Goal: Task Accomplishment & Management: Complete application form

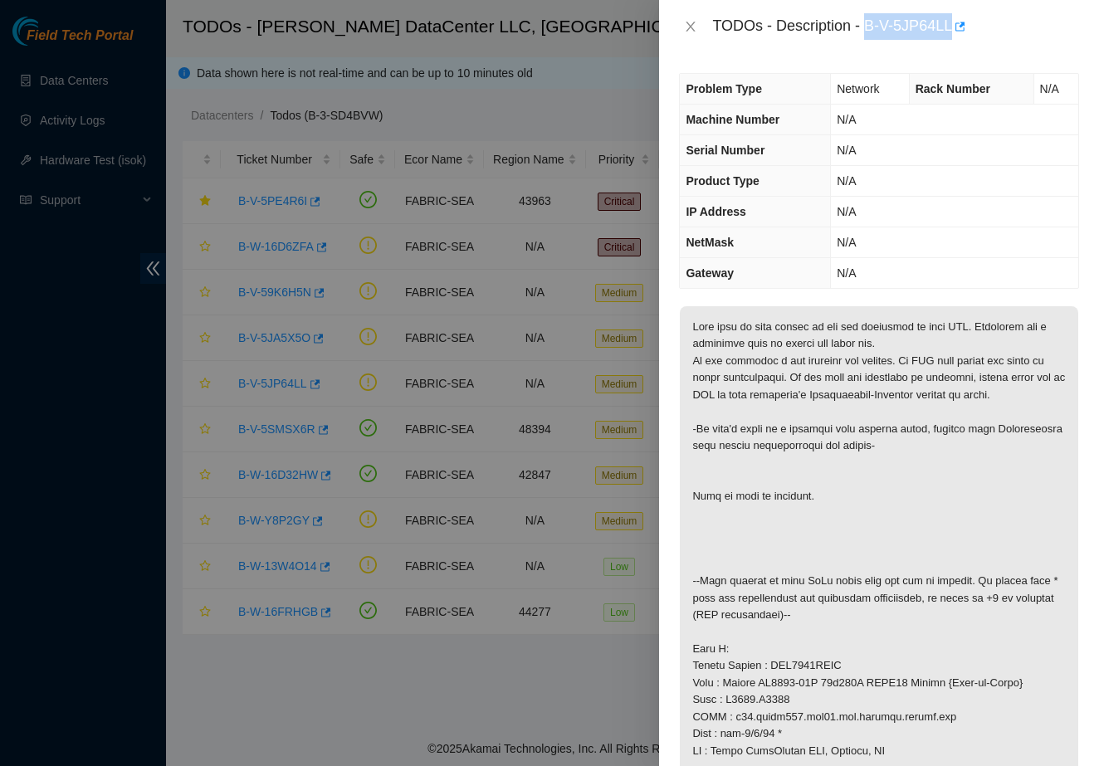
scroll to position [81, 0]
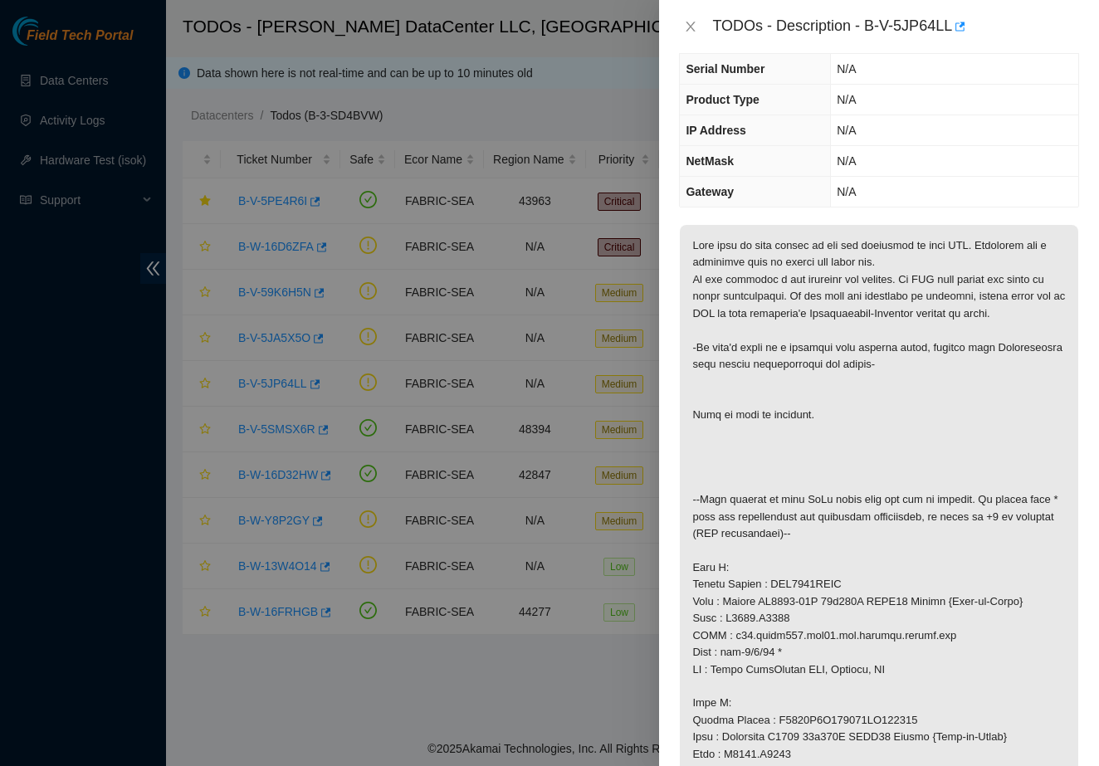
click at [1041, 465] on p at bounding box center [879, 712] width 398 height 974
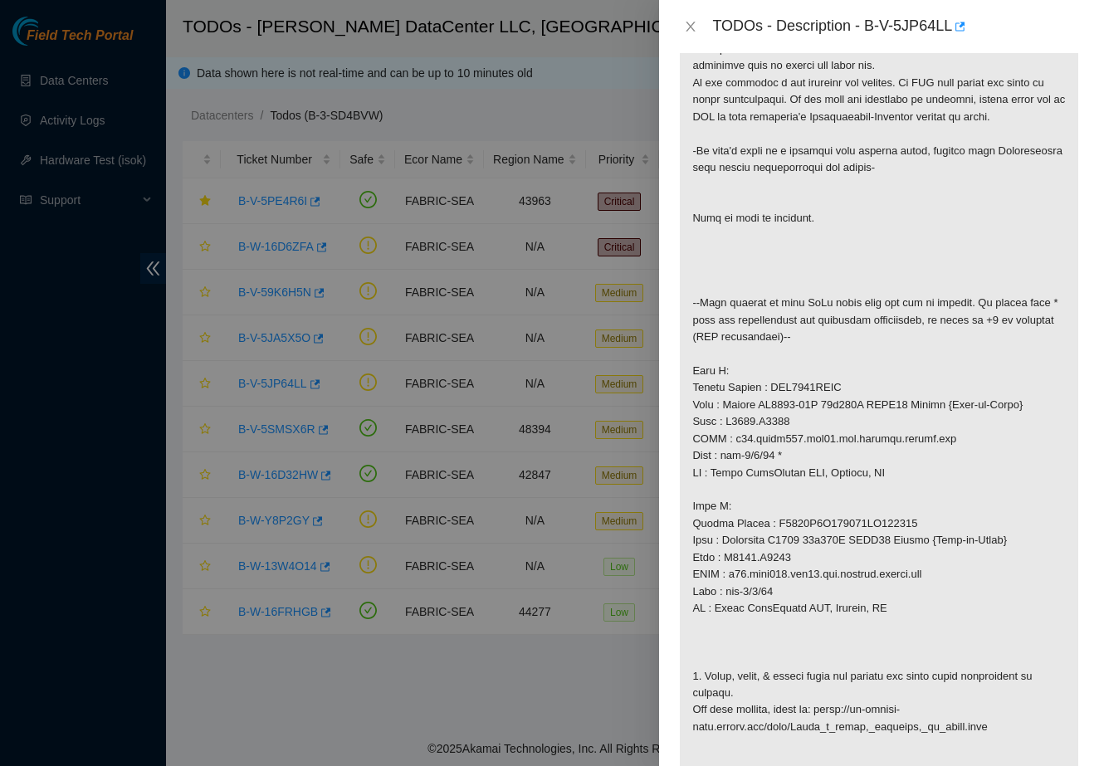
scroll to position [279, 0]
click at [807, 388] on p at bounding box center [879, 514] width 398 height 974
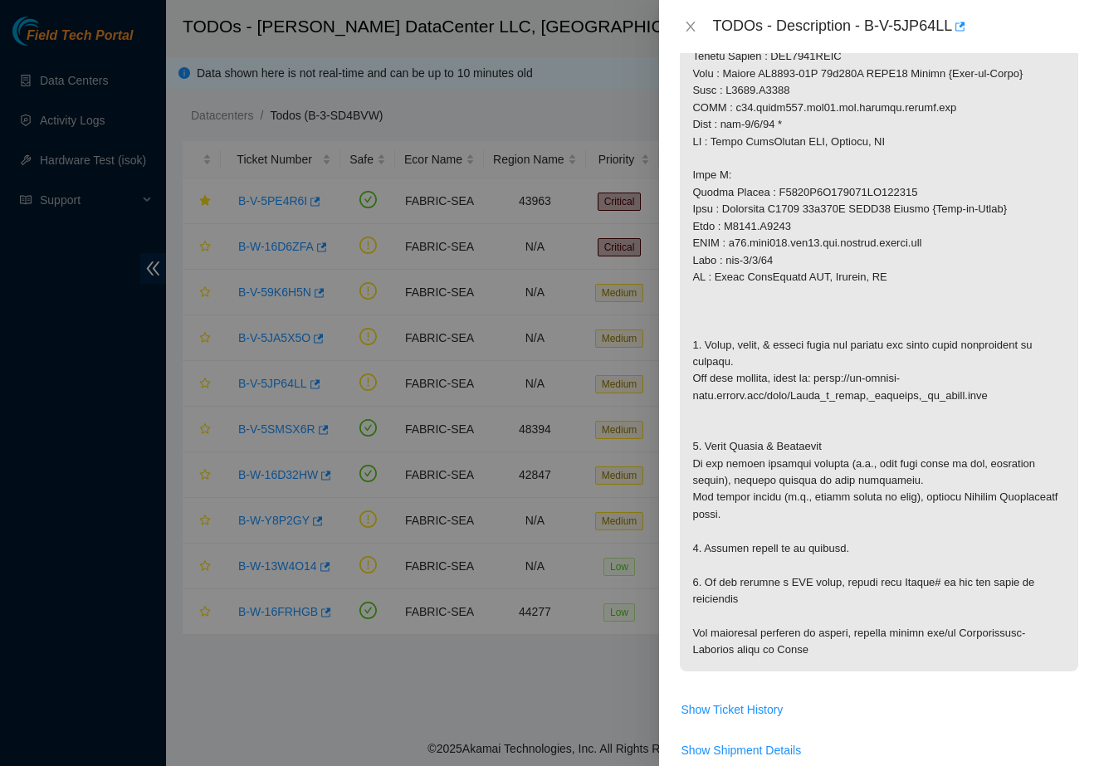
scroll to position [592, 0]
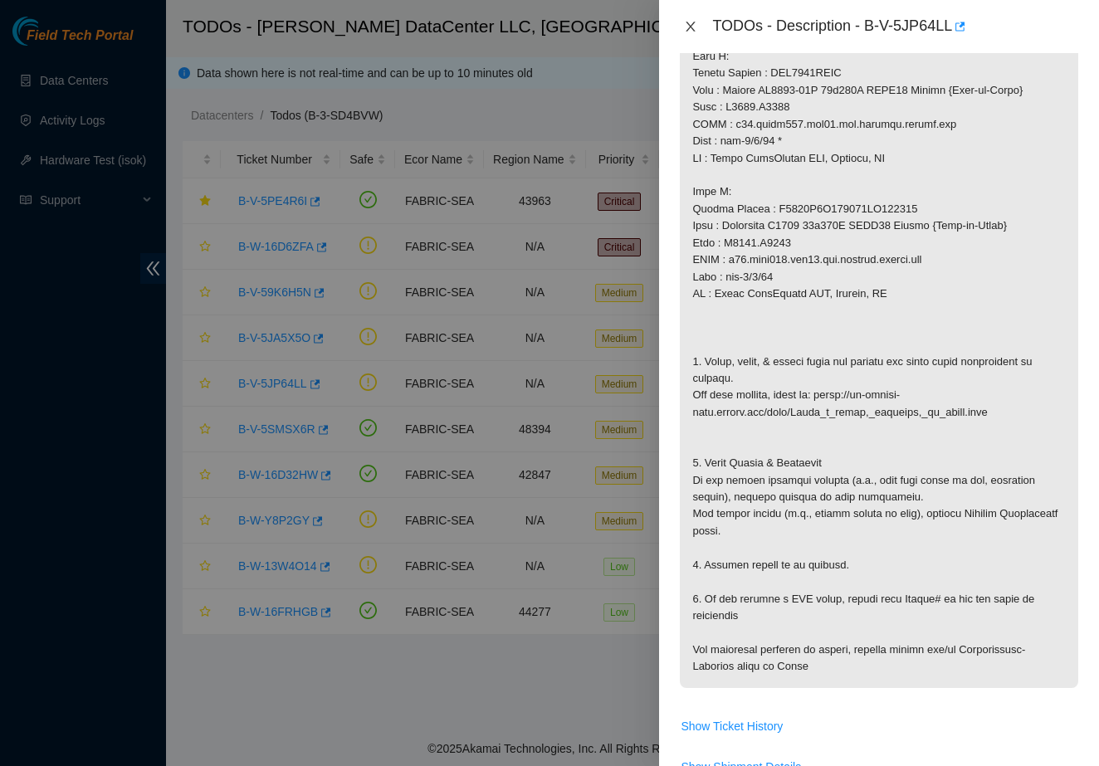
click at [688, 24] on icon "close" at bounding box center [690, 26] width 13 height 13
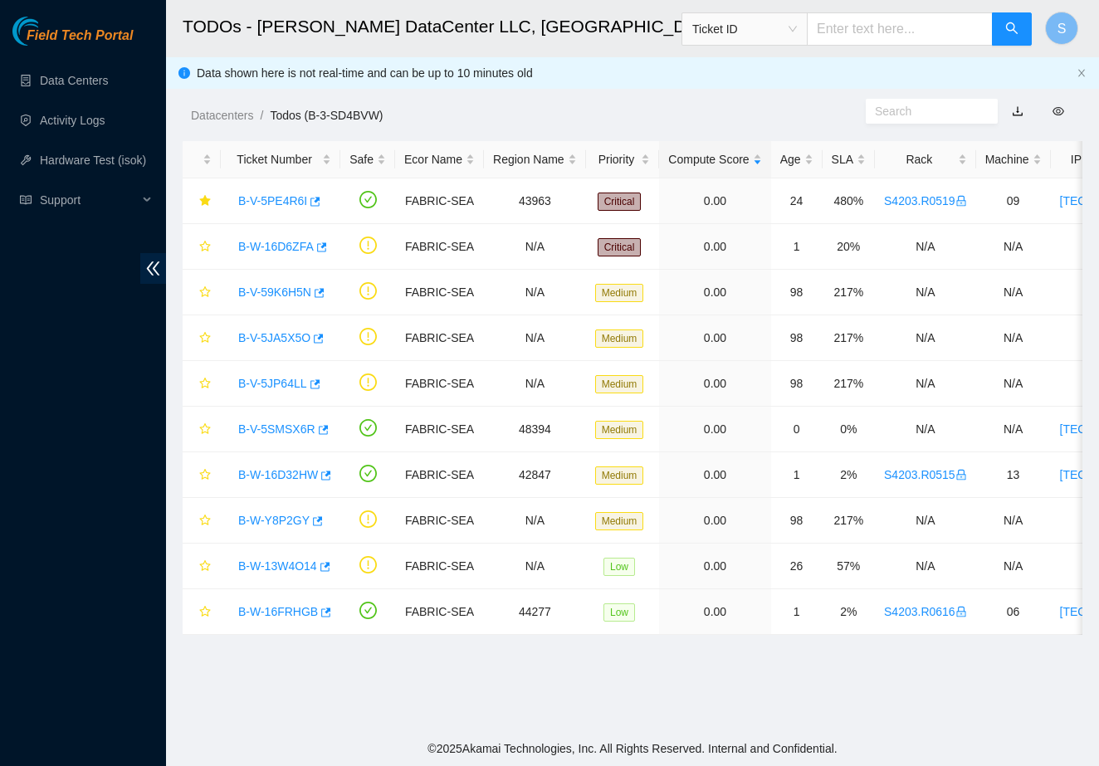
scroll to position [160, 0]
click at [209, 511] on button "button" at bounding box center [202, 520] width 20 height 27
click at [210, 383] on icon "star" at bounding box center [205, 384] width 12 height 12
click at [211, 338] on button "button" at bounding box center [202, 337] width 20 height 27
click at [298, 517] on link "B-W-Y8P2GY" at bounding box center [273, 520] width 71 height 13
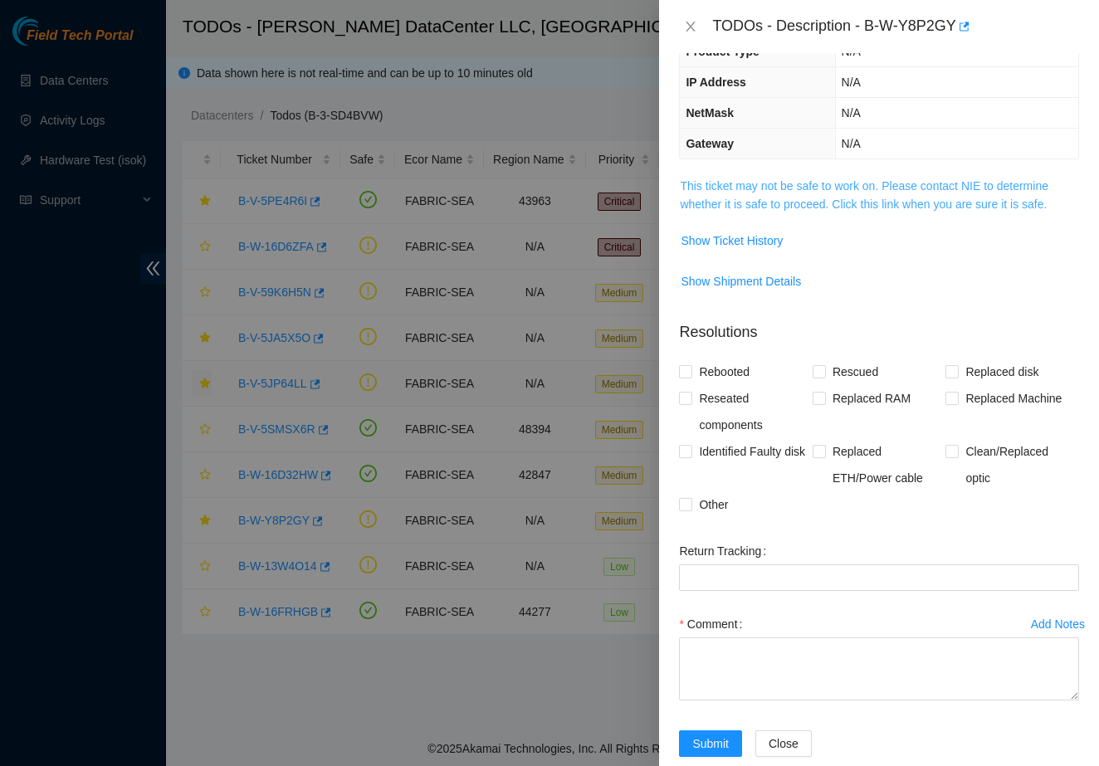
click at [810, 189] on link "This ticket may not be safe to work on. Please contact NIE to determine whether…" at bounding box center [864, 195] width 368 height 32
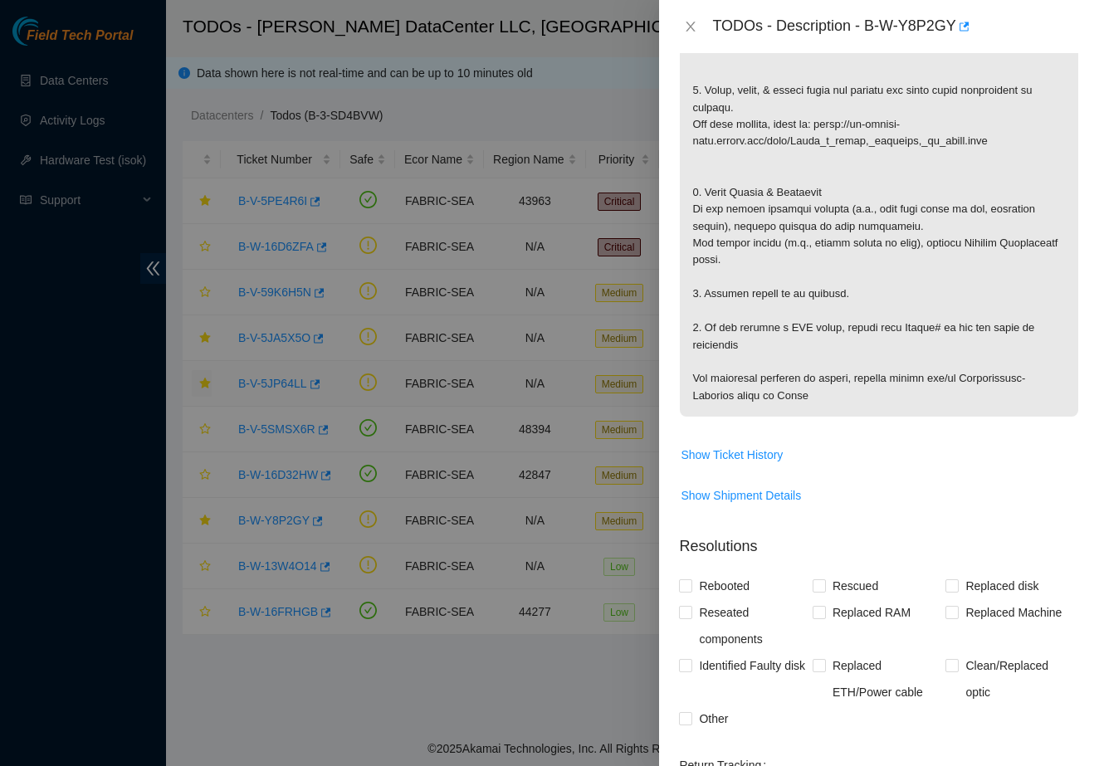
scroll to position [880, 0]
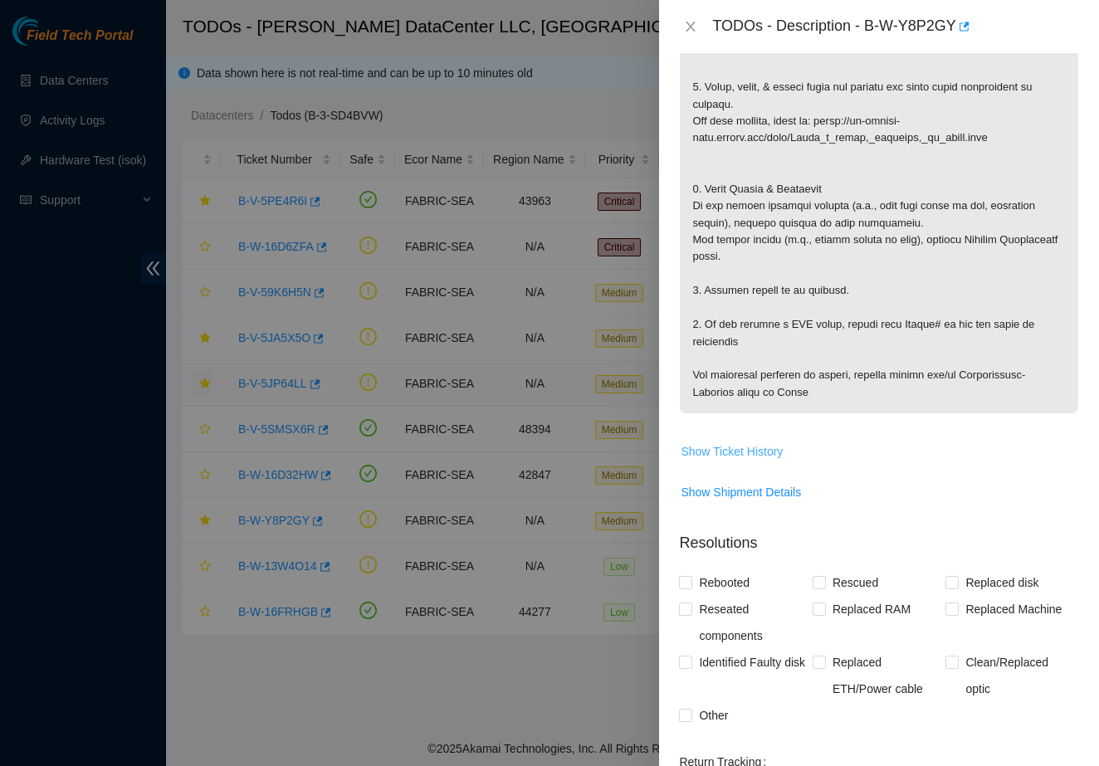
click at [755, 461] on span "Show Ticket History" at bounding box center [731, 451] width 102 height 18
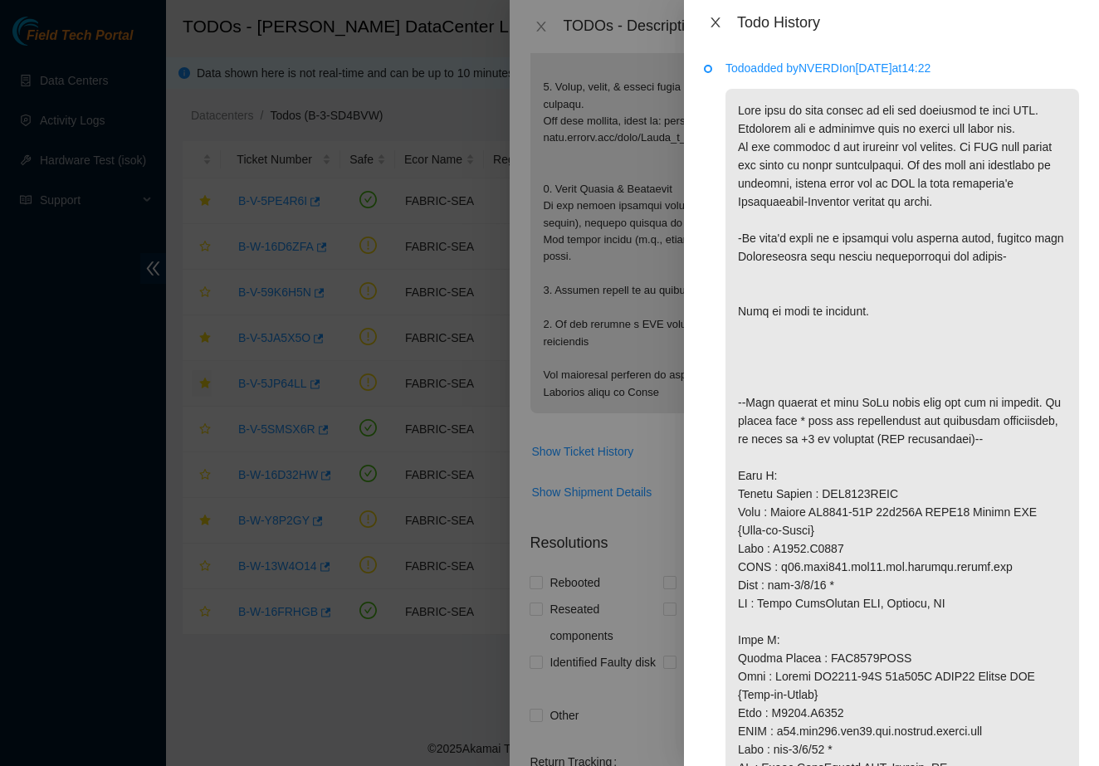
click at [714, 23] on icon "close" at bounding box center [714, 22] width 9 height 10
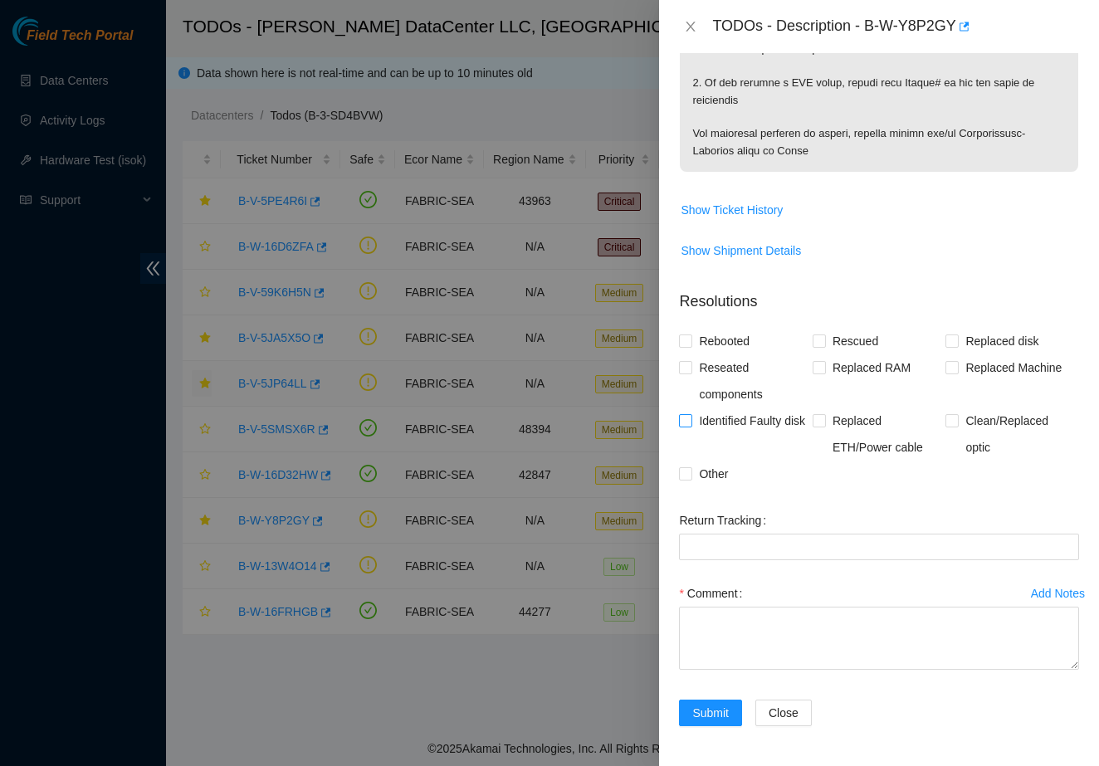
scroll to position [1153, 0]
click at [965, 424] on span "Clean/Replaced optic" at bounding box center [1018, 433] width 120 height 53
click at [957, 424] on input "Clean/Replaced optic" at bounding box center [951, 420] width 12 height 12
checkbox input "true"
click at [791, 637] on textarea "Comment" at bounding box center [879, 638] width 400 height 63
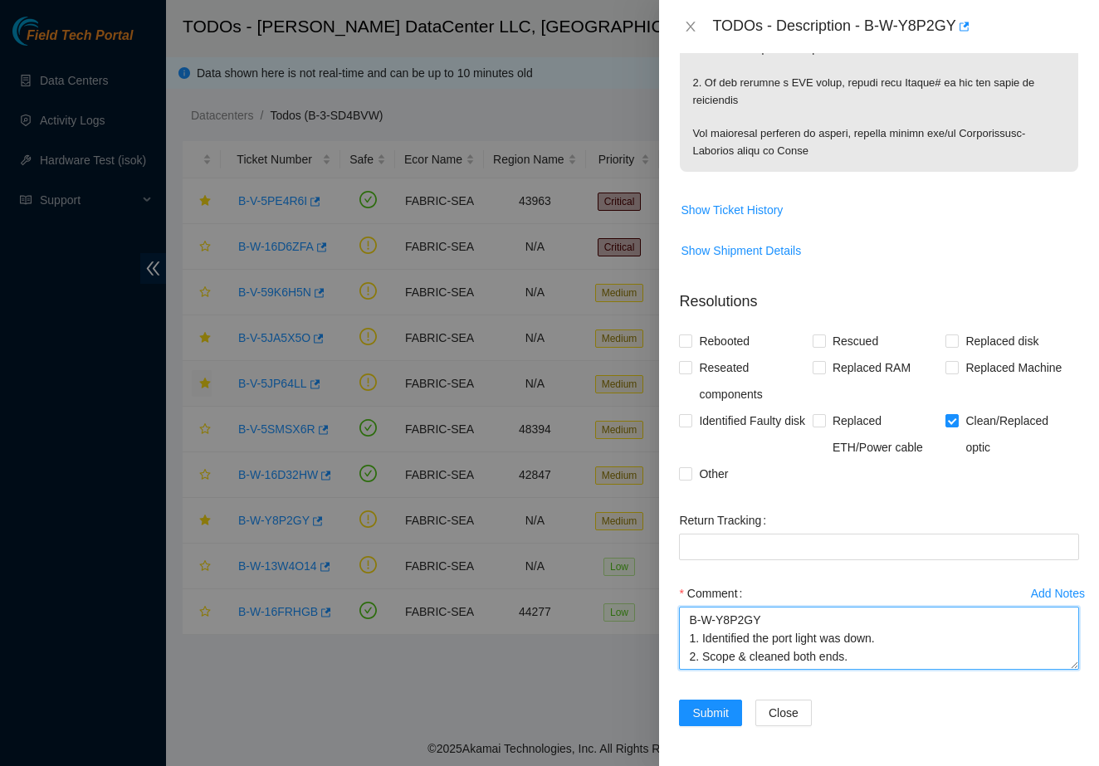
scroll to position [12, 0]
click at [918, 639] on textarea "B-W-Y8P2GY 1. Identified the port light was down. 2. Scope & cleaned both ends.…" at bounding box center [879, 638] width 400 height 63
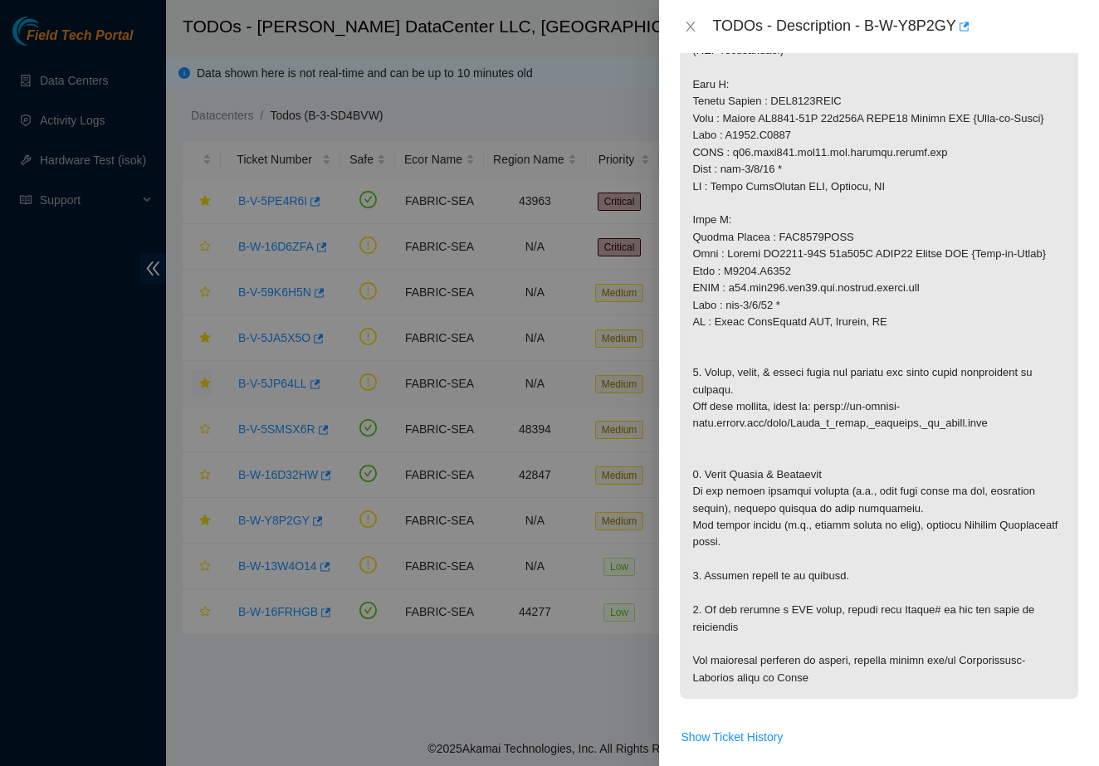
scroll to position [565, 0]
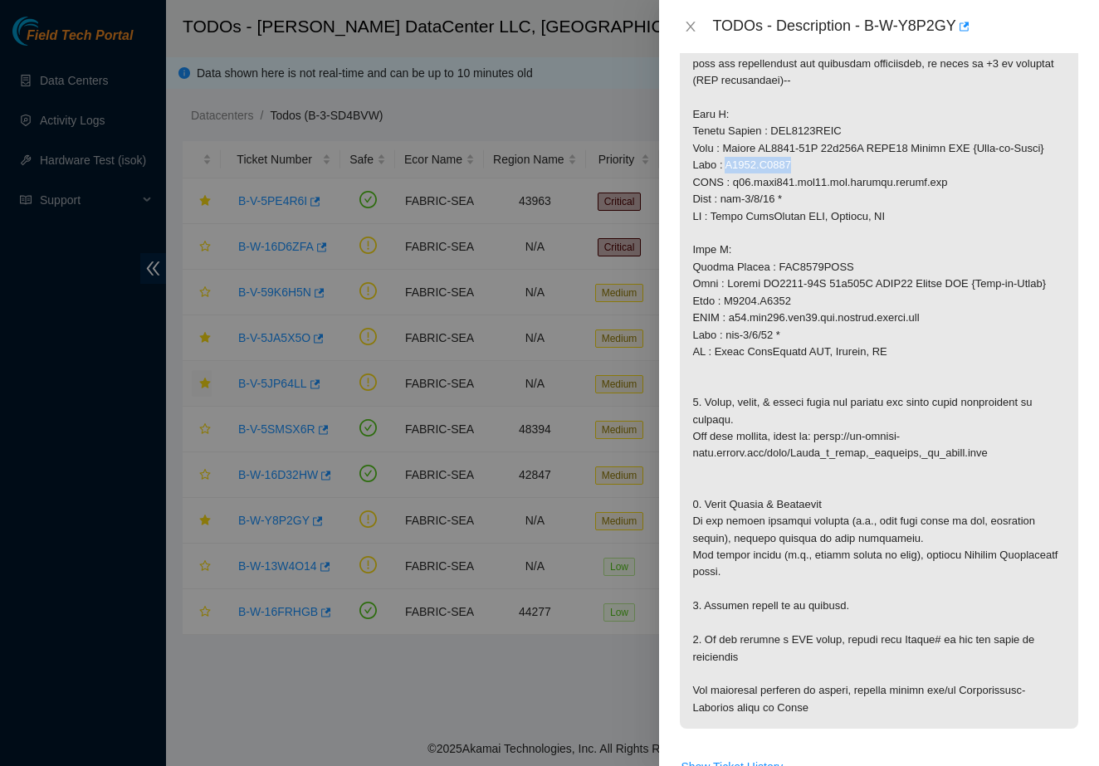
copy p "S4203.R0505"
drag, startPoint x: 807, startPoint y: 188, endPoint x: 726, endPoint y: 188, distance: 80.5
click at [726, 188] on p at bounding box center [879, 250] width 398 height 957
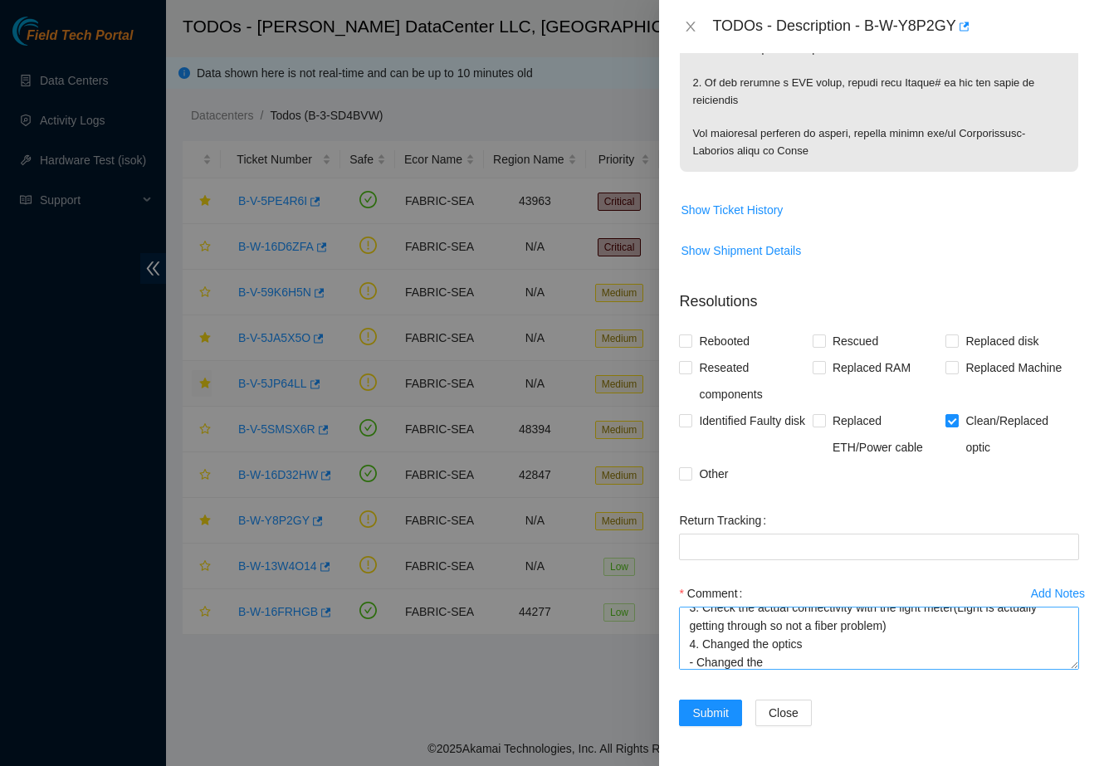
scroll to position [1153, 0]
click at [798, 658] on textarea "B-W-Y8P2GY 1. Identified the port light was down. 2. Scope & cleaned both ends.…" at bounding box center [879, 638] width 400 height 63
paste textarea "S4203.R0505"
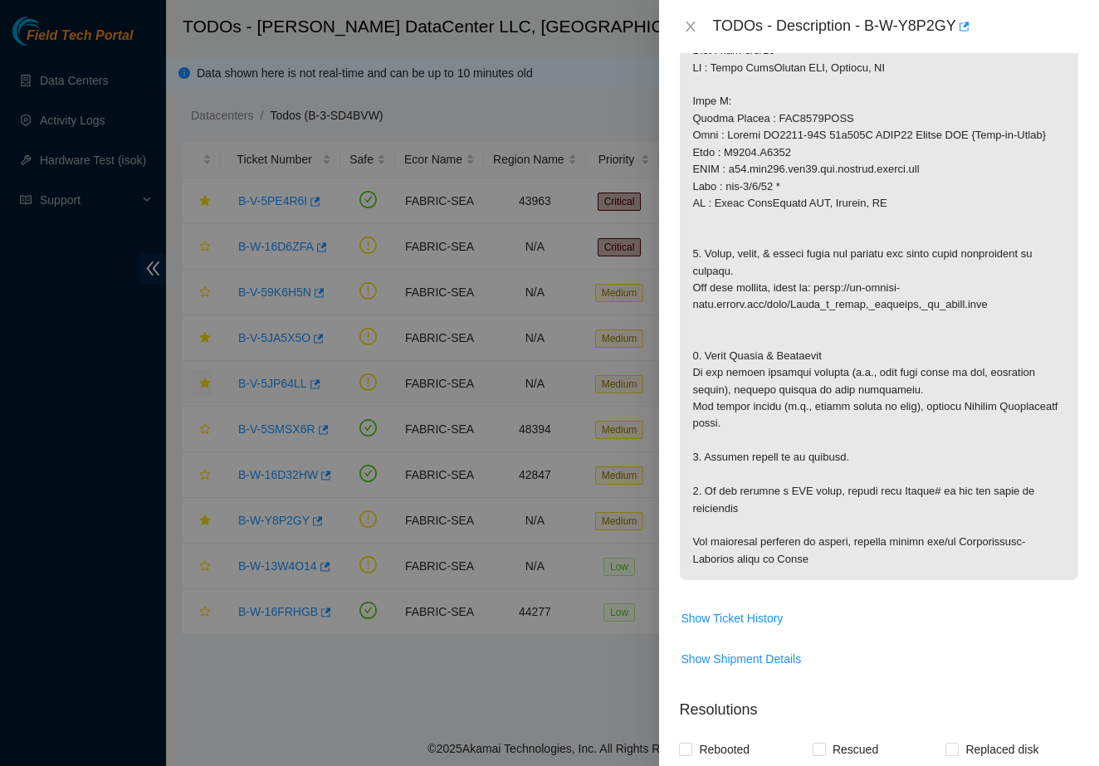
scroll to position [709, 0]
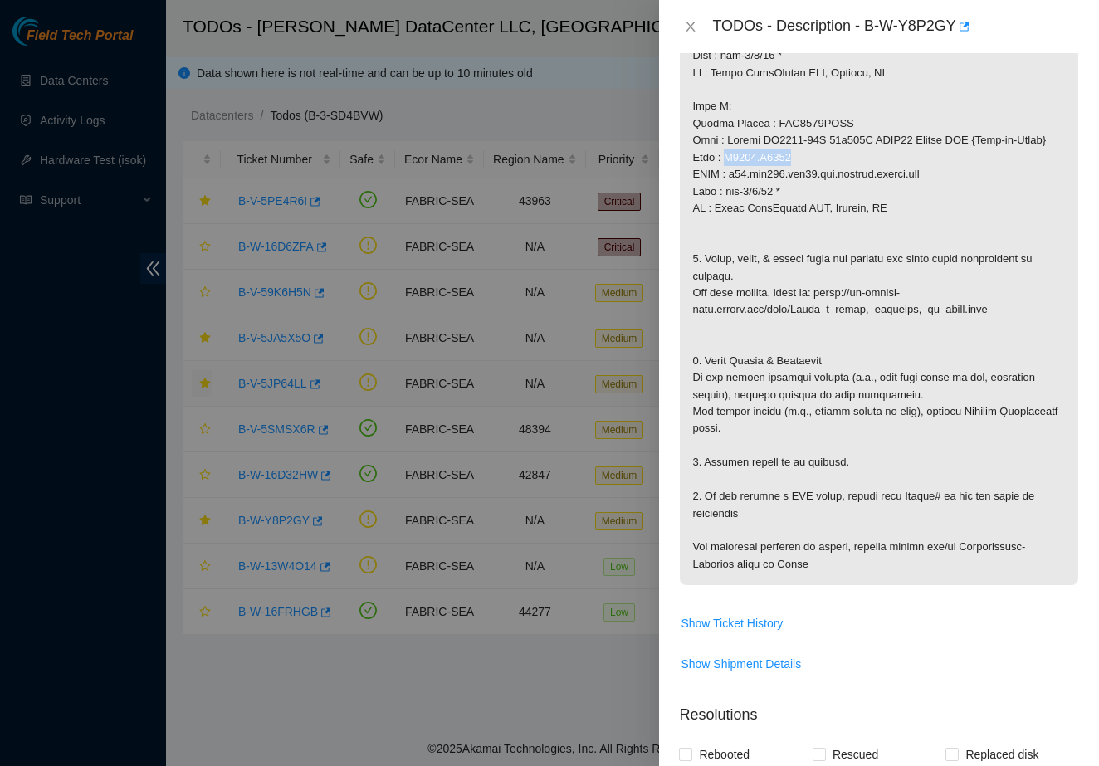
drag, startPoint x: 811, startPoint y: 193, endPoint x: 729, endPoint y: 198, distance: 81.5
click at [729, 198] on p at bounding box center [879, 106] width 398 height 957
copy p "S4203.R0206"
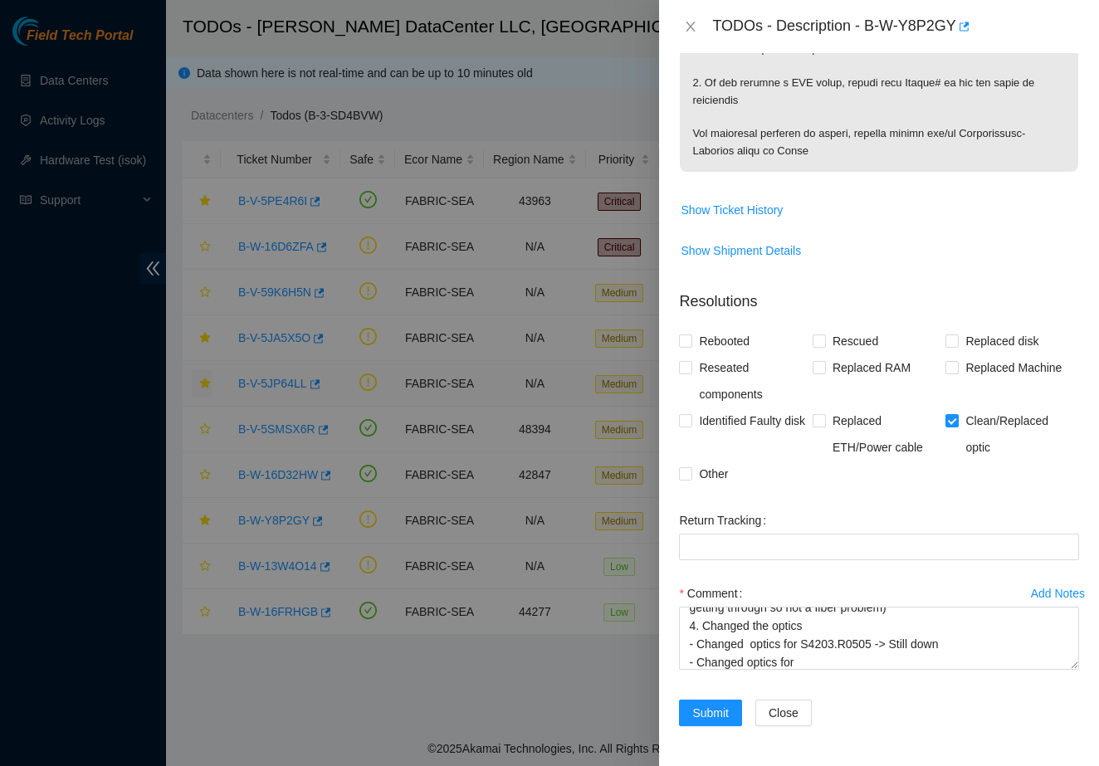
scroll to position [1153, 0]
click at [836, 657] on textarea "B-W-Y8P2GY 1. Identified the port light was down. 2. Scope & cleaned both ends.…" at bounding box center [879, 638] width 400 height 63
paste textarea "S4203.R0206"
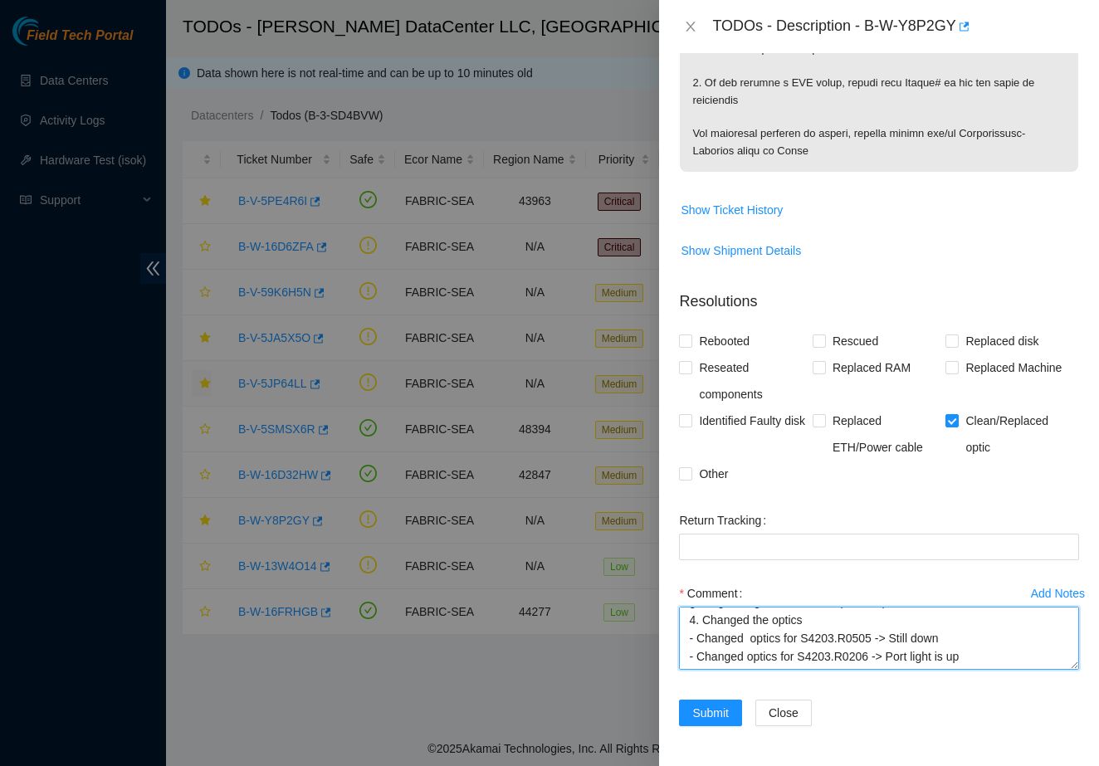
scroll to position [104, 0]
drag, startPoint x: 808, startPoint y: 627, endPoint x: 883, endPoint y: 631, distance: 74.8
click at [883, 631] on textarea "B-W-Y8P2GY 1. Identified the port light was down. 2. Scope & cleaned both ends.…" at bounding box center [879, 638] width 400 height 63
click at [908, 664] on textarea "B-W-Y8P2GY 1. Identified the port light was down. 2. Scope & cleaned both ends.…" at bounding box center [879, 638] width 400 height 63
paste textarea "S4203.R0505"
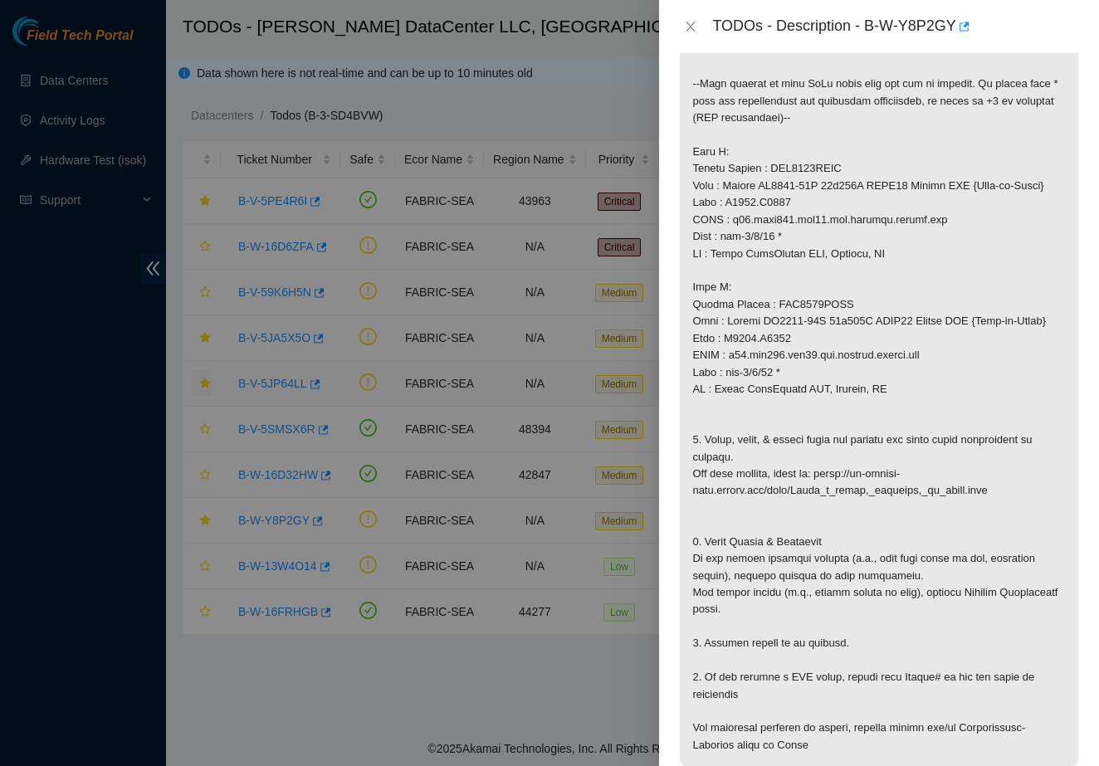
scroll to position [507, 0]
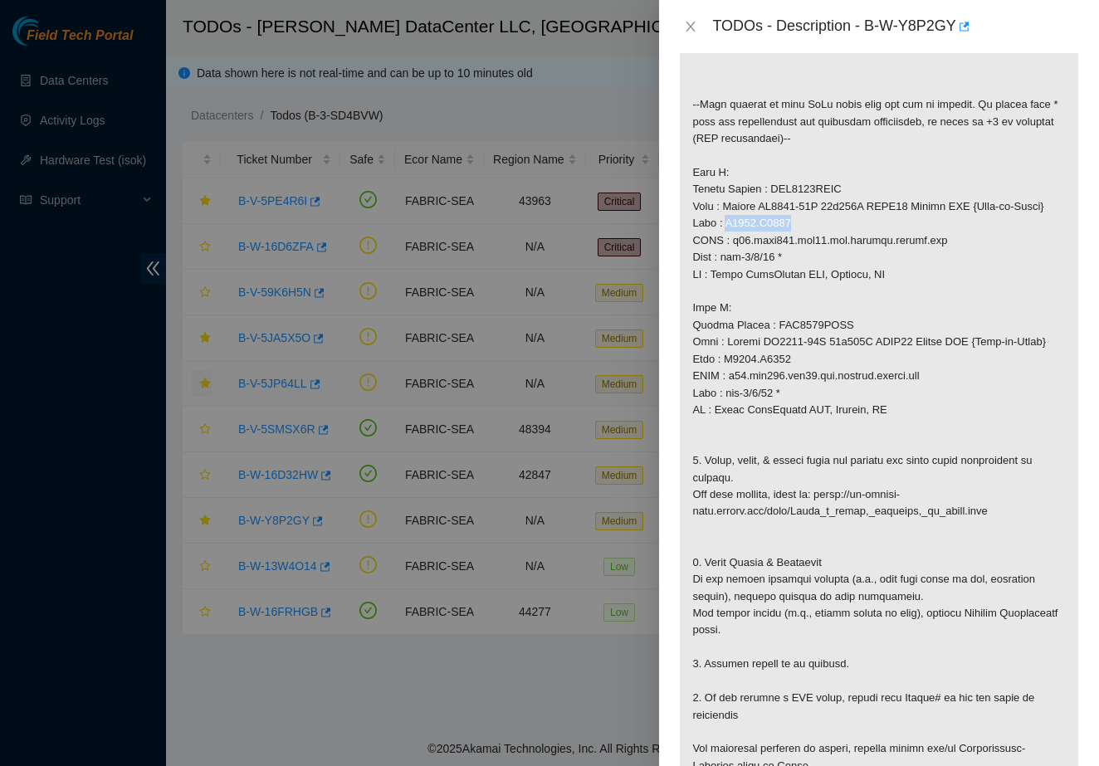
drag, startPoint x: 726, startPoint y: 247, endPoint x: 809, endPoint y: 248, distance: 83.0
click at [809, 248] on p at bounding box center [879, 308] width 398 height 957
copy p "Rack : S4203.R0505 FQDN : r02.leaf101.sea01.fab.netarch.akamai.com Port : eth-1…"
drag, startPoint x: 801, startPoint y: 281, endPoint x: 680, endPoint y: 247, distance: 125.0
click at [680, 247] on p at bounding box center [879, 308] width 398 height 957
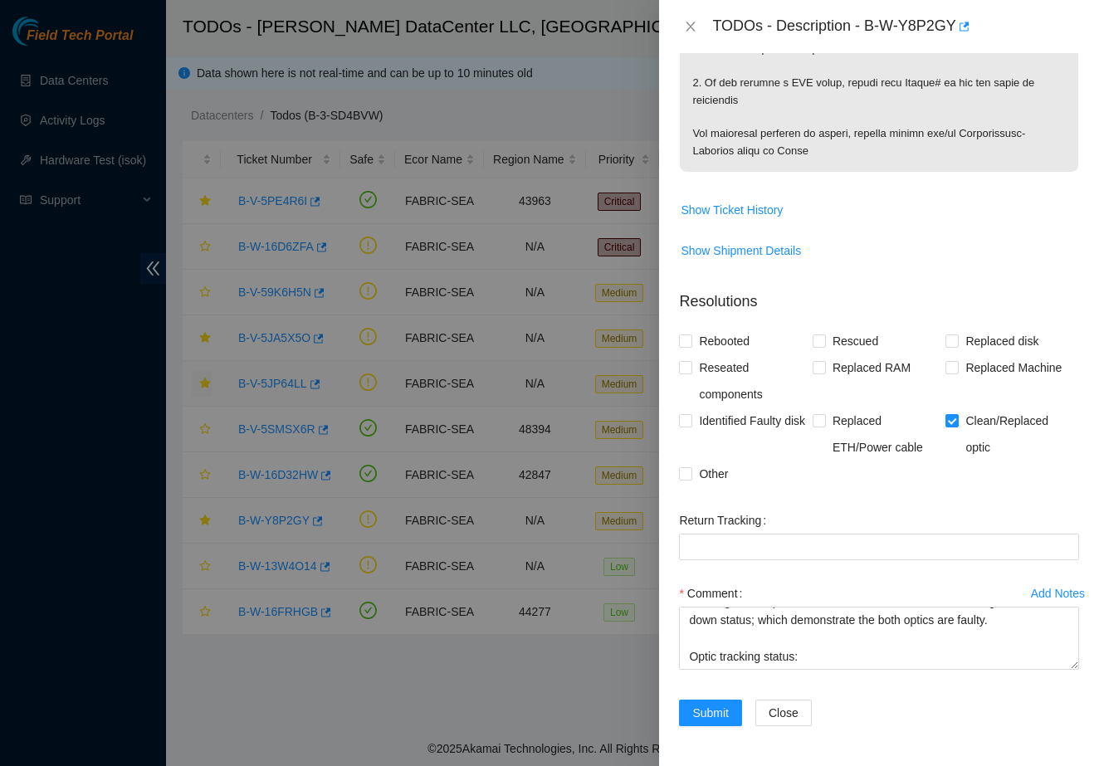
scroll to position [1153, 0]
click at [728, 645] on textarea "B-W-Y8P2GY 1. Identified the port light was down. 2. Scope & cleaned both ends.…" at bounding box center [879, 638] width 400 height 63
paste textarea "Rack : S4203.R0505 FQDN : r02.leaf101.sea01.fab.netarch.akamai.com Port : eth-1…"
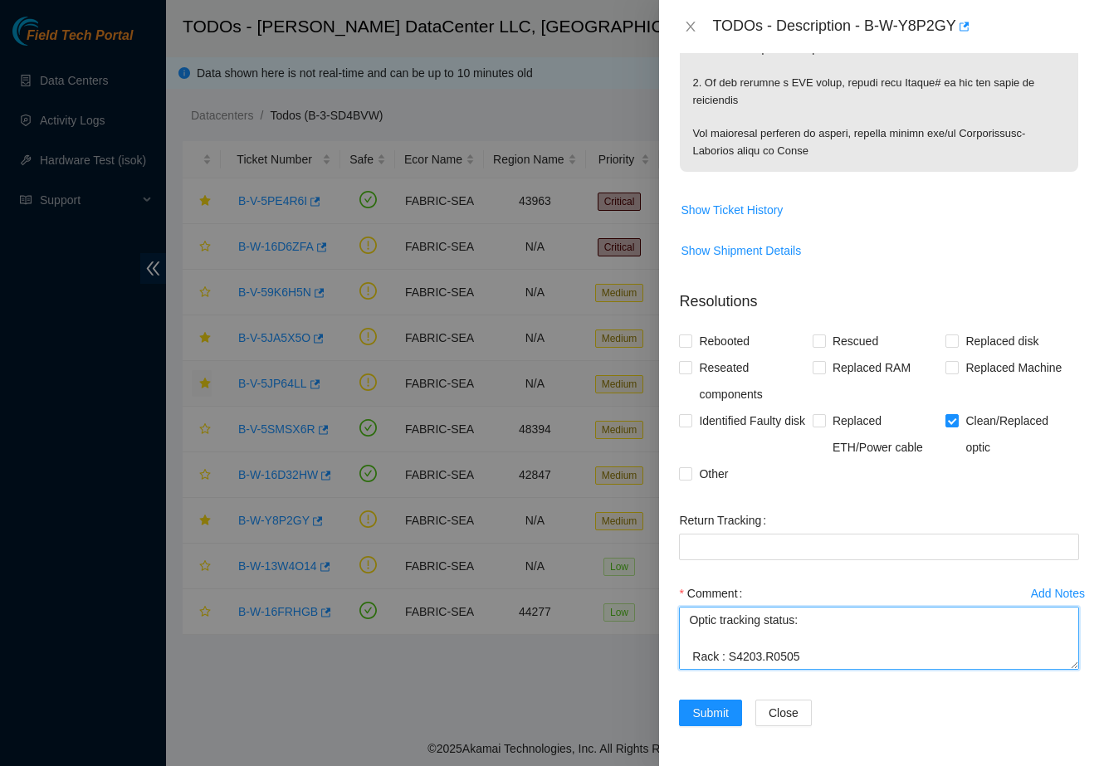
scroll to position [256, 0]
click at [835, 632] on textarea "B-W-Y8P2GY 1. Identified the port light was down. 2. Scope & cleaned both ends.…" at bounding box center [879, 638] width 400 height 63
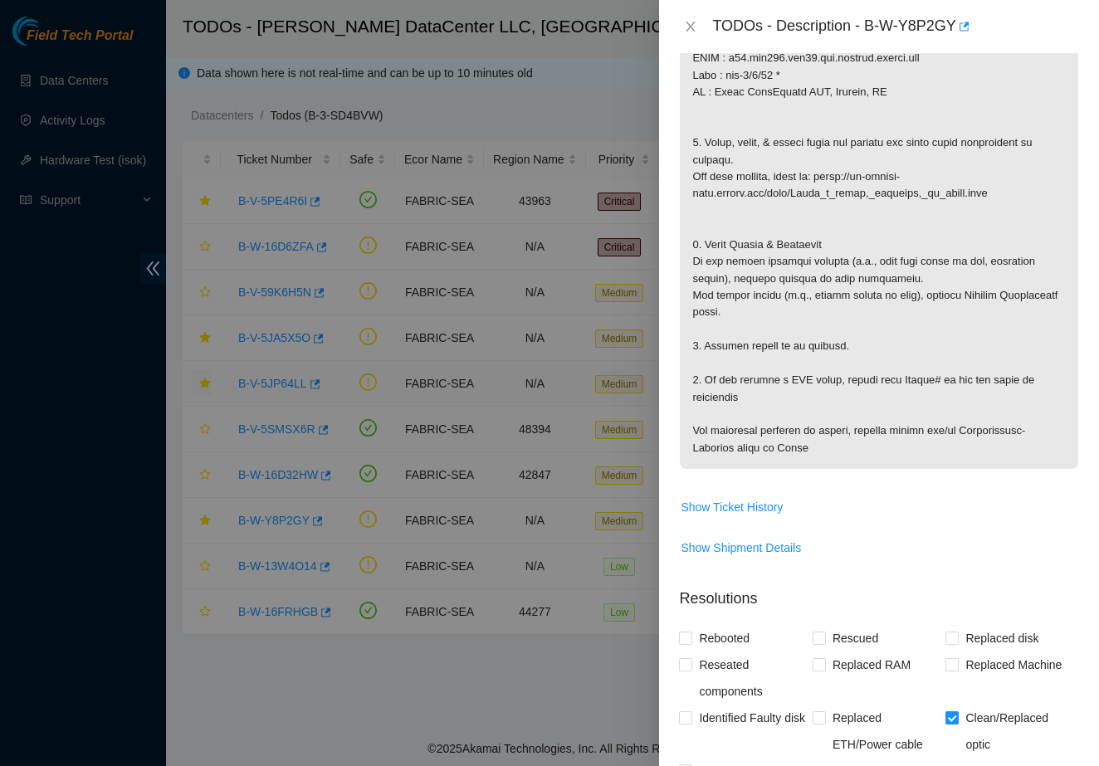
scroll to position [836, 0]
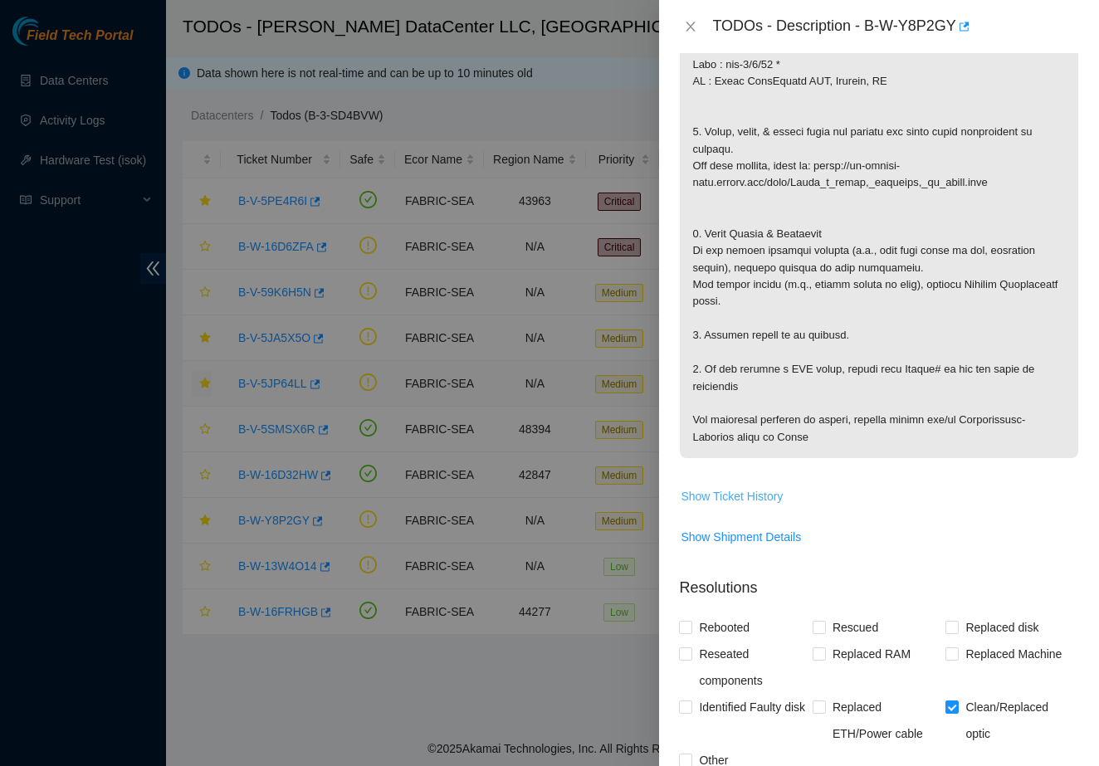
click at [754, 505] on span "Show Ticket History" at bounding box center [731, 496] width 102 height 18
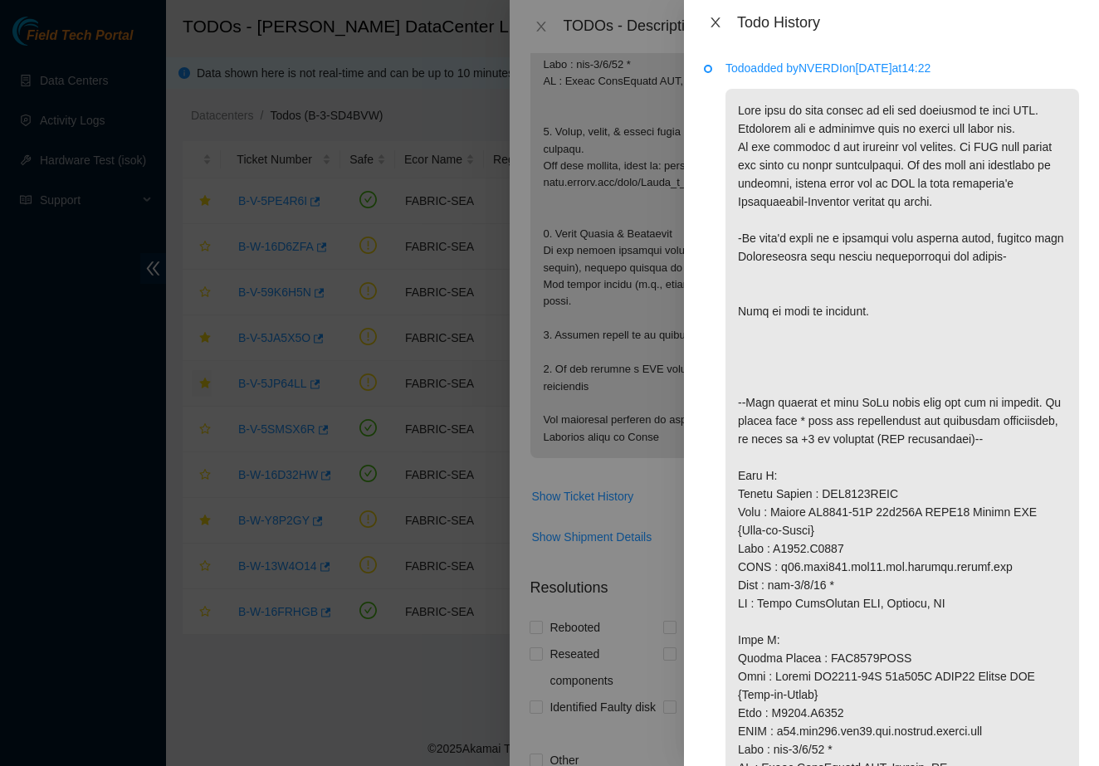
click at [707, 18] on button "Close" at bounding box center [715, 23] width 23 height 16
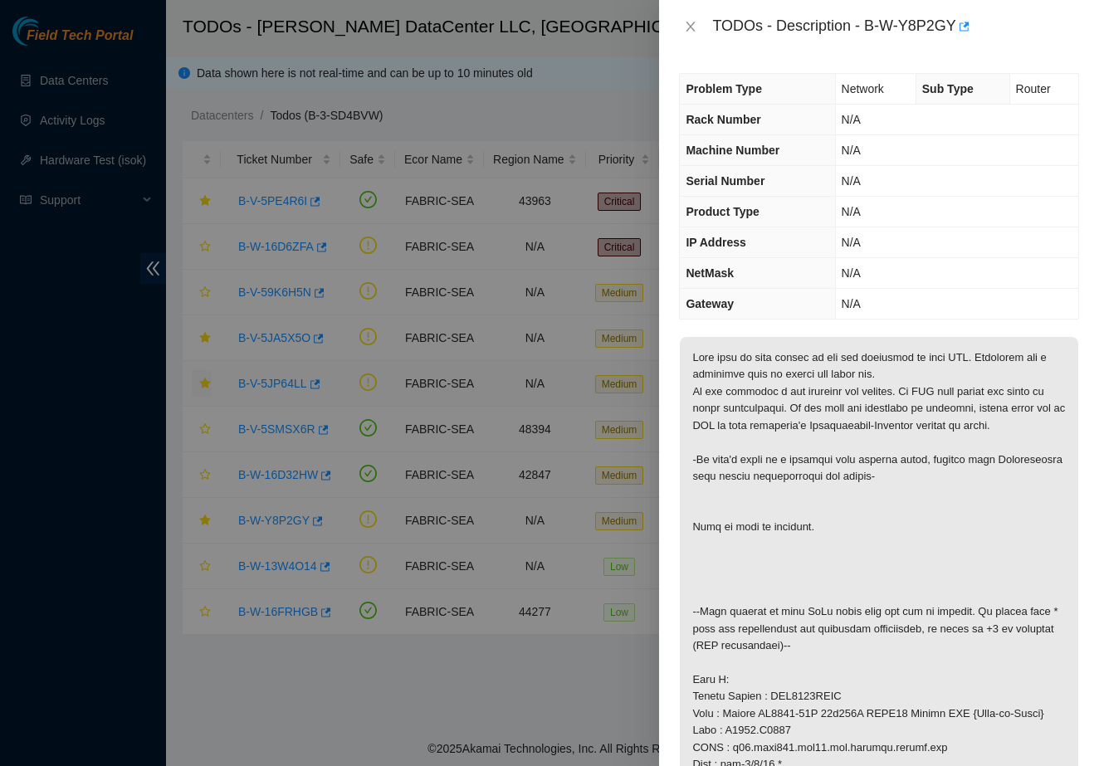
scroll to position [0, 0]
copy div "B-W-Y8P2GY"
drag, startPoint x: 870, startPoint y: 24, endPoint x: 960, endPoint y: 23, distance: 89.6
click at [960, 23] on div "TODOs - Description - B-W-Y8P2GY" at bounding box center [895, 26] width 367 height 27
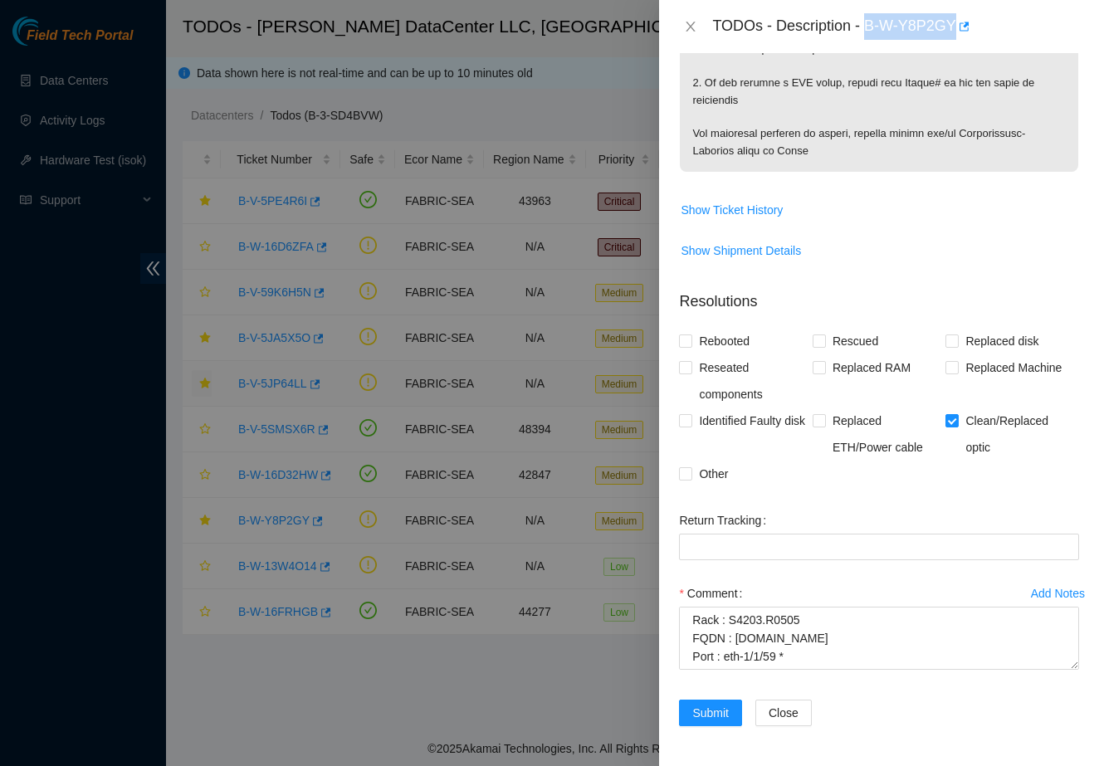
scroll to position [1153, 0]
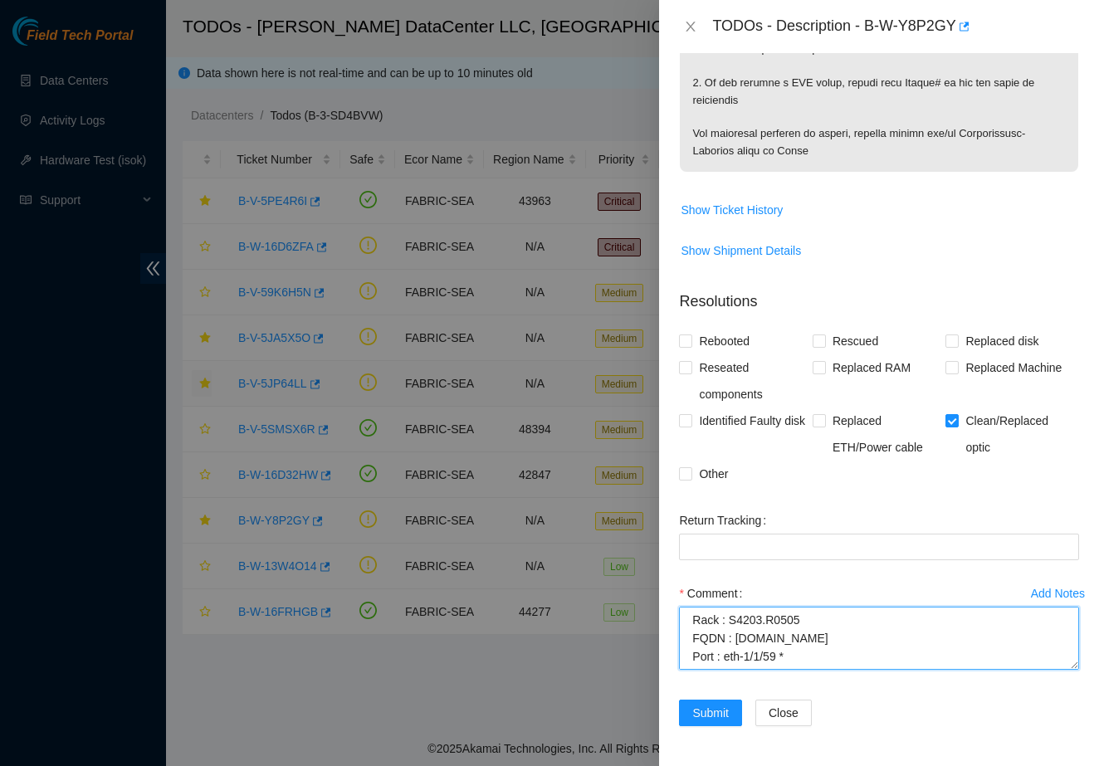
click at [822, 646] on textarea "B-W-Y8P2GY 1. Identified the port light was down. 2. Scope & cleaned both ends.…" at bounding box center [879, 638] width 400 height 63
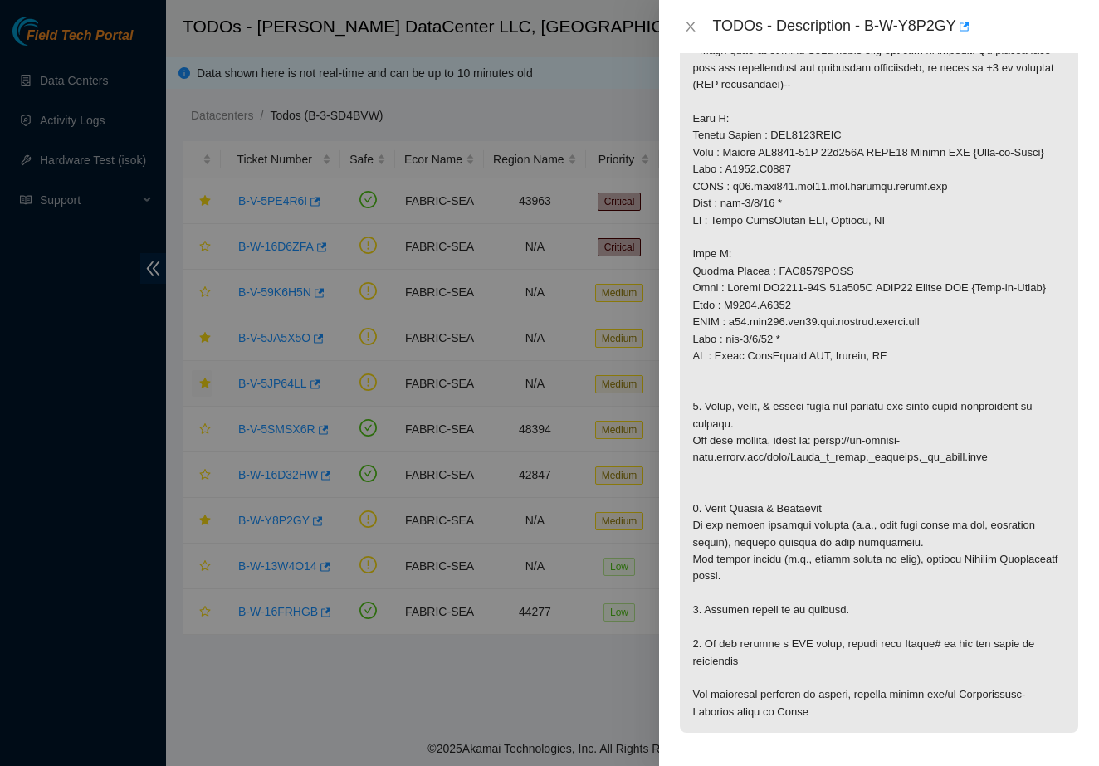
scroll to position [601, 0]
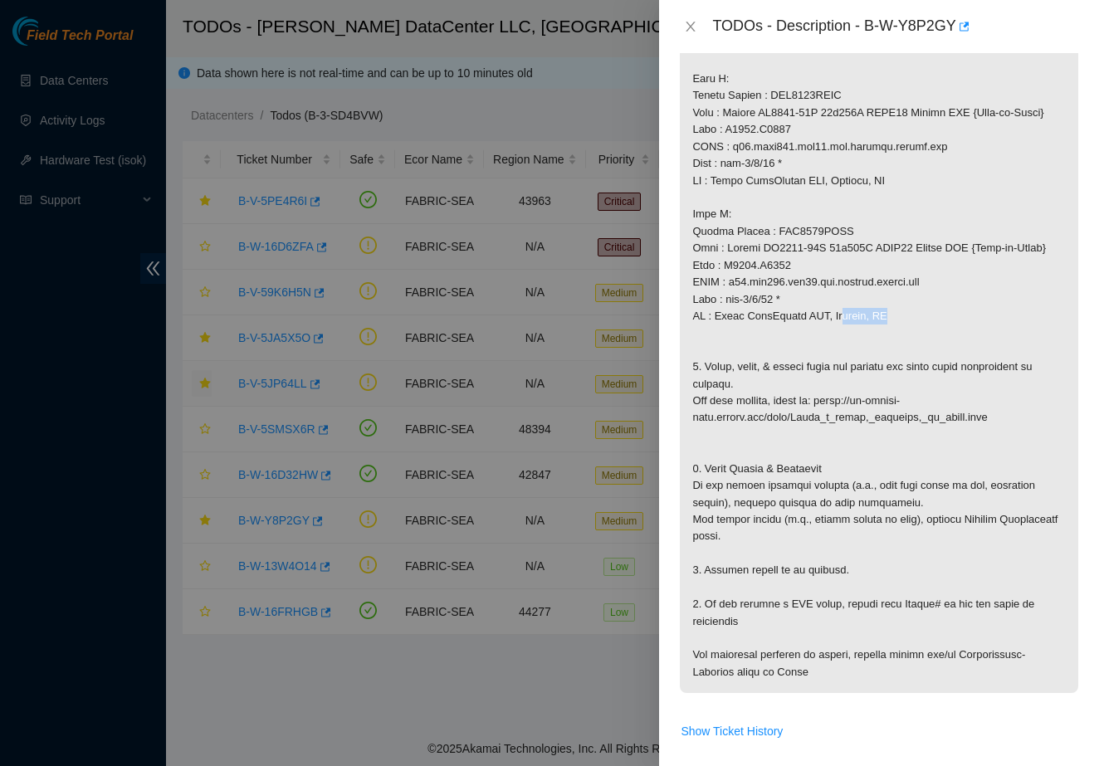
drag, startPoint x: 958, startPoint y: 355, endPoint x: 848, endPoint y: 355, distance: 109.5
click at [848, 355] on p at bounding box center [879, 214] width 398 height 957
click at [804, 346] on p at bounding box center [879, 214] width 398 height 957
drag, startPoint x: 801, startPoint y: 342, endPoint x: 680, endPoint y: 309, distance: 125.6
click at [680, 309] on p at bounding box center [879, 214] width 398 height 957
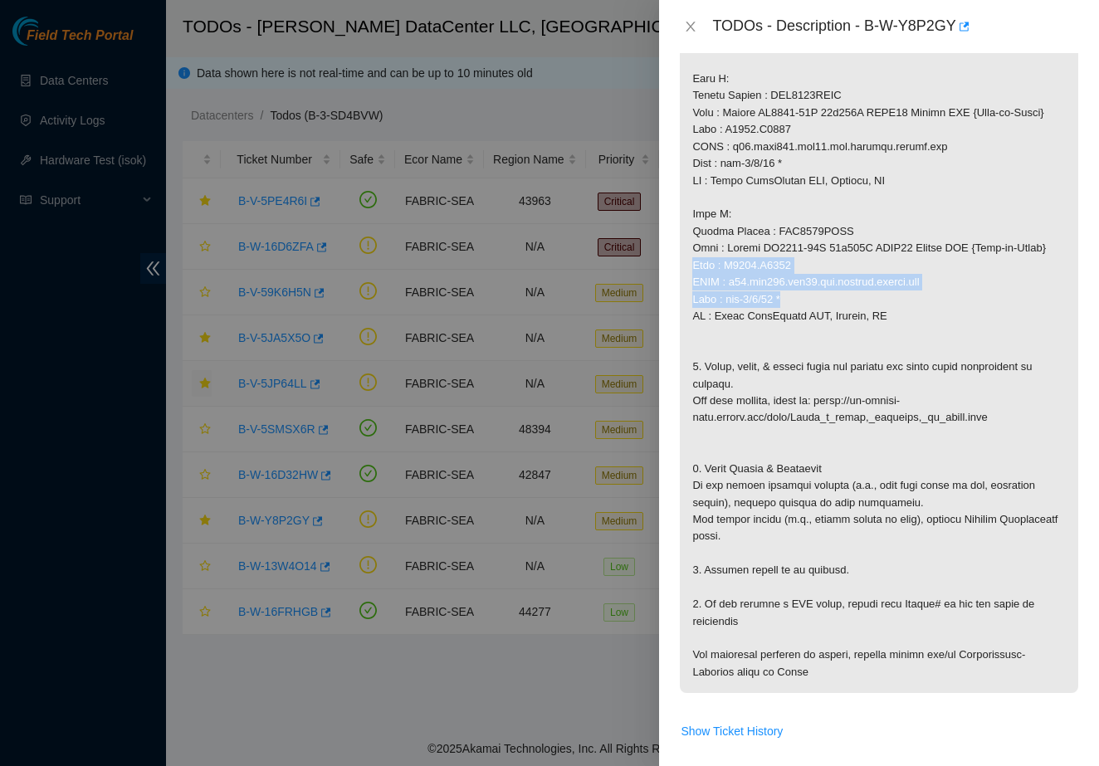
copy p "Rack : S4203.R0206 FQDN : r04.tor101.sea01.fab.netarch.akamai.com Port : eth-1/…"
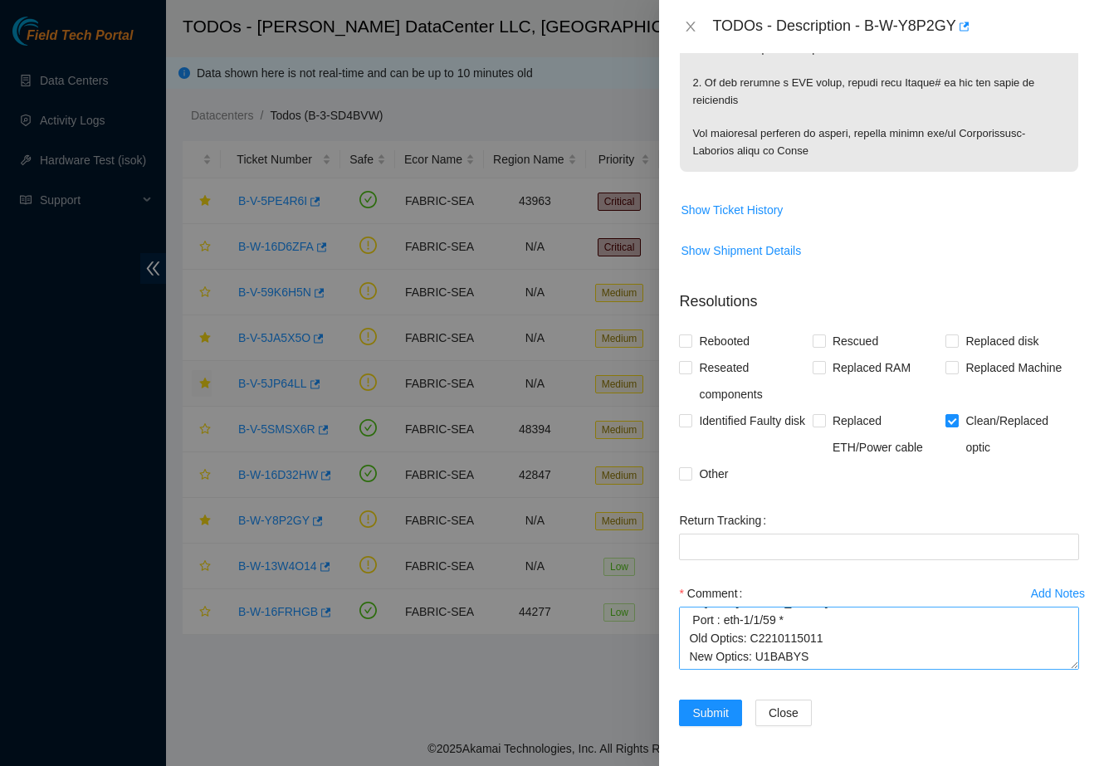
scroll to position [1153, 0]
click at [774, 660] on textarea "B-W-Y8P2GY 1. Identified the port light was down. 2. Scope & cleaned both ends.…" at bounding box center [879, 638] width 400 height 63
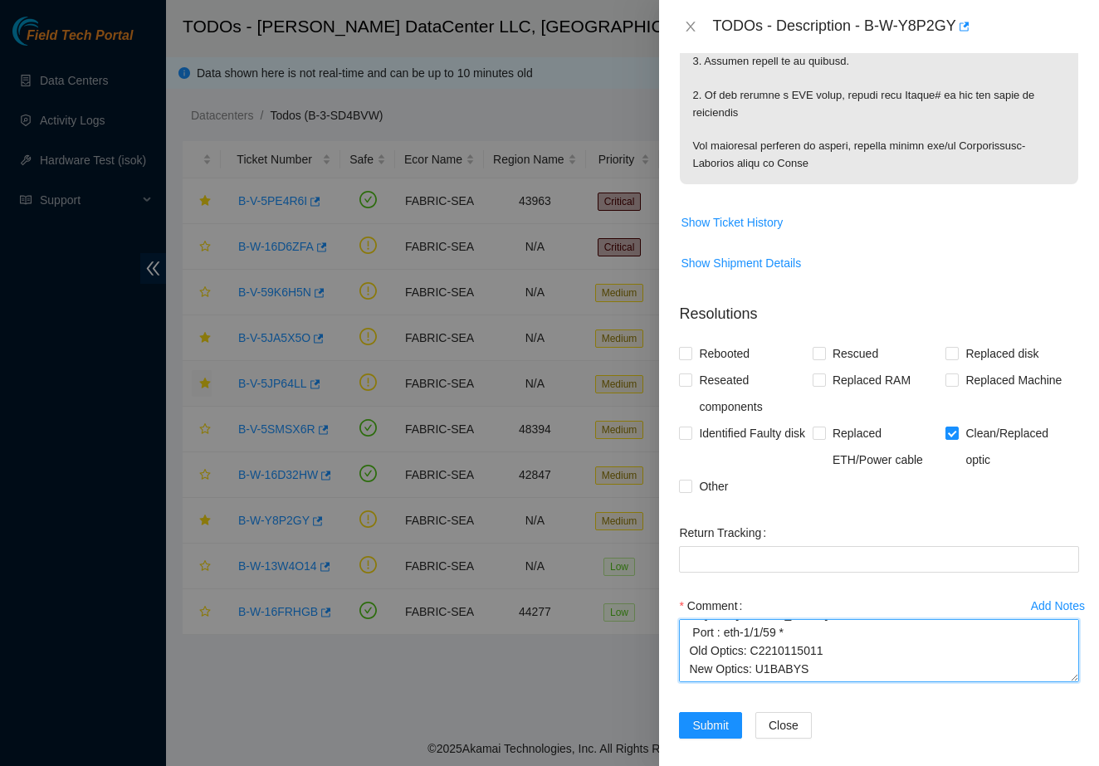
scroll to position [1108, 0]
paste textarea "Rack : S4203.R0206 FQDN : r04.tor101.sea01.fab.netarch.akamai.com Port : eth-1/…"
click at [688, 673] on textarea "B-W-Y8P2GY 1. Identified the port light was down. 2. Scope & cleaned both ends.…" at bounding box center [879, 652] width 400 height 63
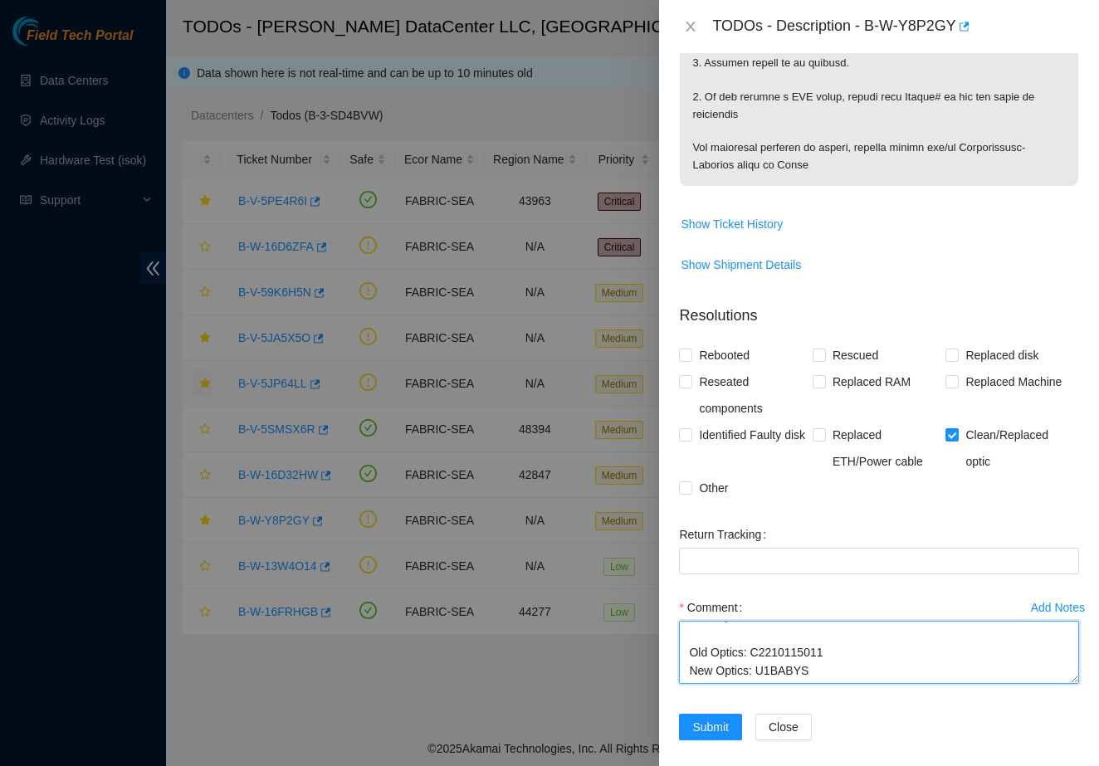
click at [828, 684] on textarea "B-W-Y8P2GY 1. Identified the port light was down. 2. Scope & cleaned both ends.…" at bounding box center [879, 652] width 400 height 63
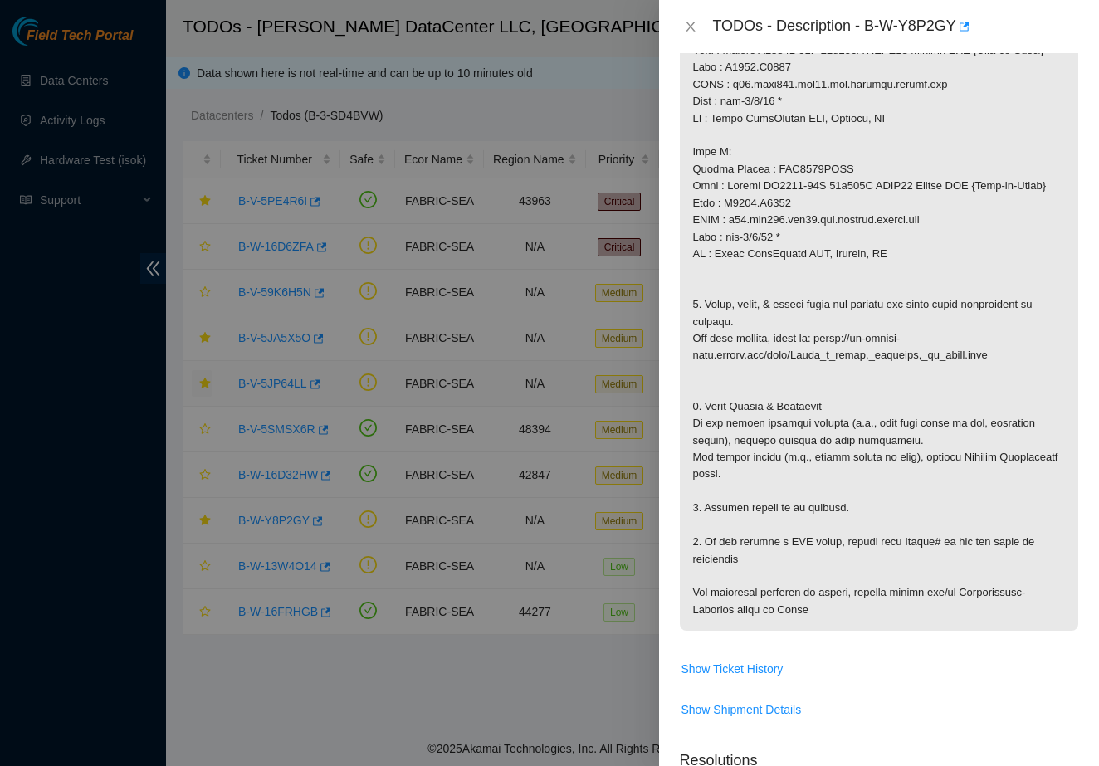
scroll to position [630, 0]
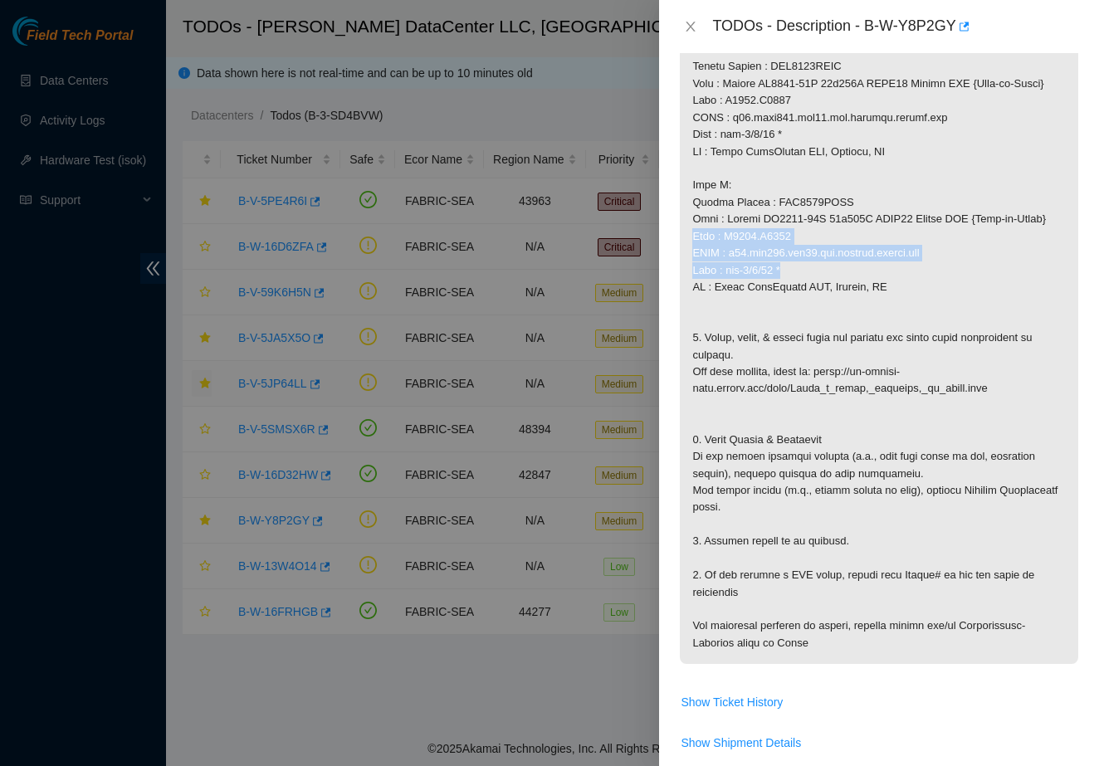
drag, startPoint x: 799, startPoint y: 305, endPoint x: 680, endPoint y: 278, distance: 122.4
click at [680, 278] on p at bounding box center [879, 185] width 398 height 957
copy p "Rack : S4203.R0206 FQDN : r04.tor101.sea01.fab.netarch.akamai.com Port : eth-1/…"
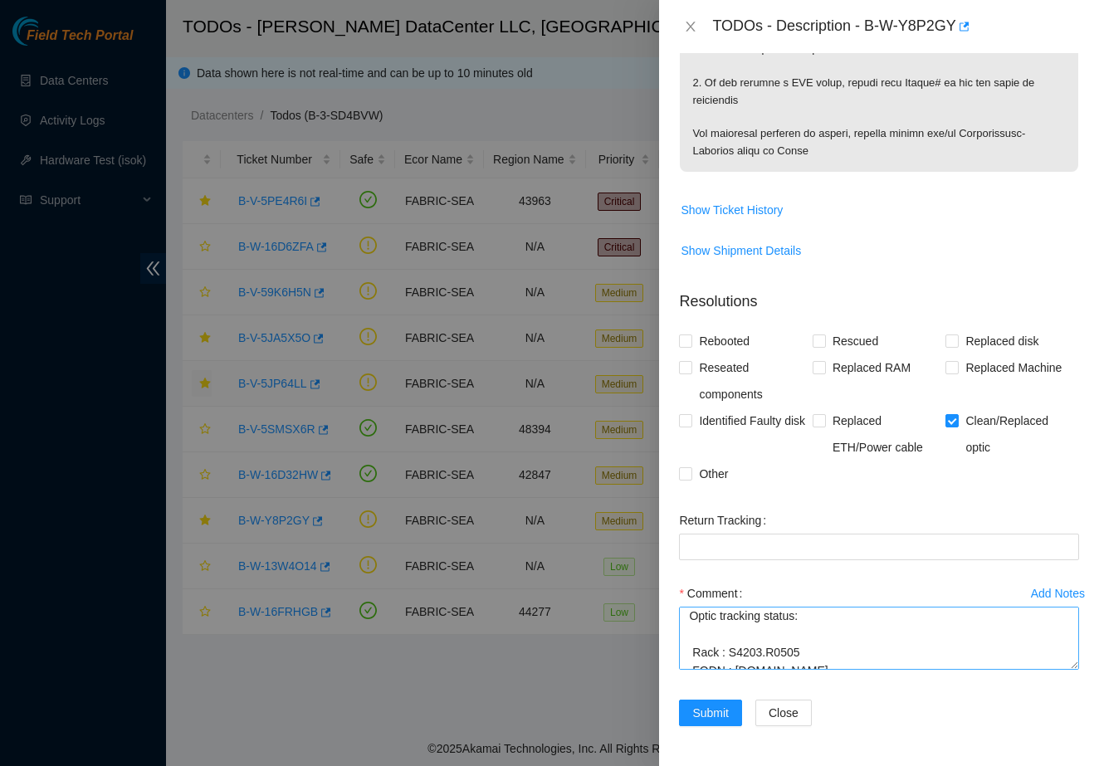
scroll to position [1153, 0]
click at [740, 632] on textarea "B-W-Y8P2GY 1. Identified the port light was down. 2. Scope & cleaned both ends.…" at bounding box center [879, 638] width 400 height 63
paste textarea "Rack : S4203.R0206 FQDN : r04.tor101.sea01.fab.netarch.akamai.com Port : eth-1/…"
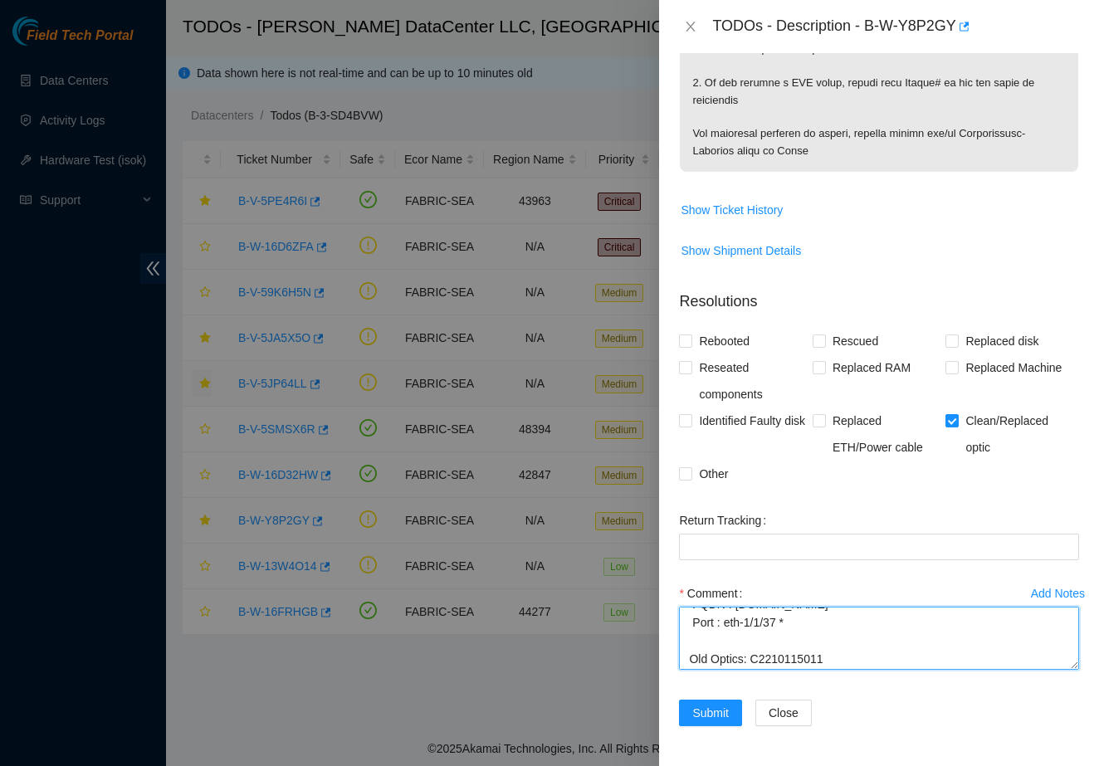
type textarea "B-W-Y8P2GY 1. Identified the port light was down. 2. Scope & cleaned both ends.…"
click at [911, 645] on textarea "B-W-Y8P2GY 1. Identified the port light was down. 2. Scope & cleaned both ends.…" at bounding box center [879, 638] width 400 height 63
click at [807, 647] on textarea "B-W-Y8P2GY 1. Identified the port light was down. 2. Scope & cleaned both ends.…" at bounding box center [879, 638] width 400 height 63
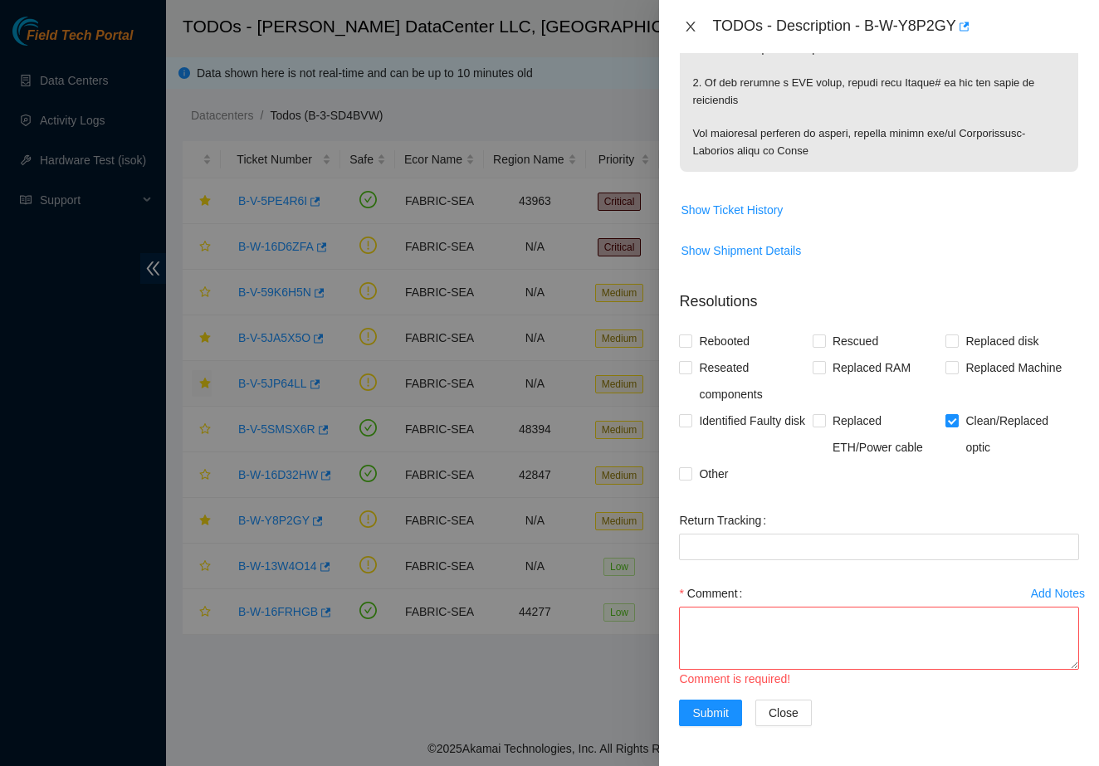
click at [691, 21] on icon "close" at bounding box center [690, 26] width 13 height 13
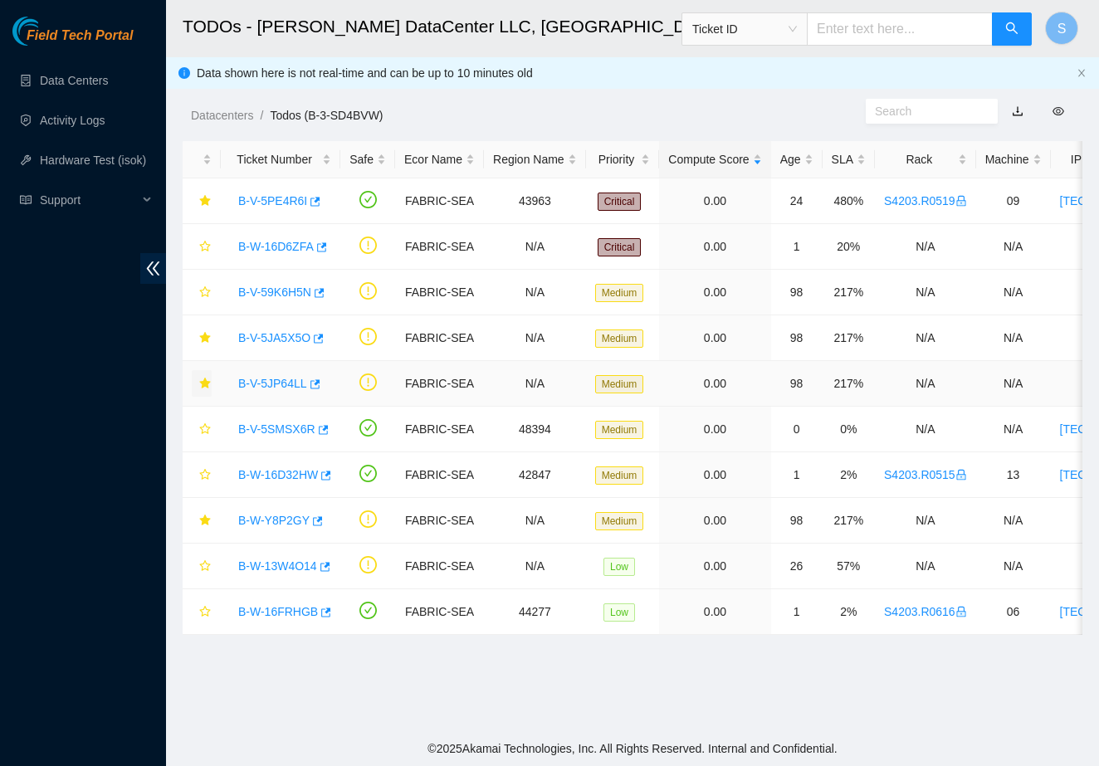
scroll to position [160, 0]
click at [281, 385] on link "B-V-5JP64LL" at bounding box center [272, 383] width 69 height 13
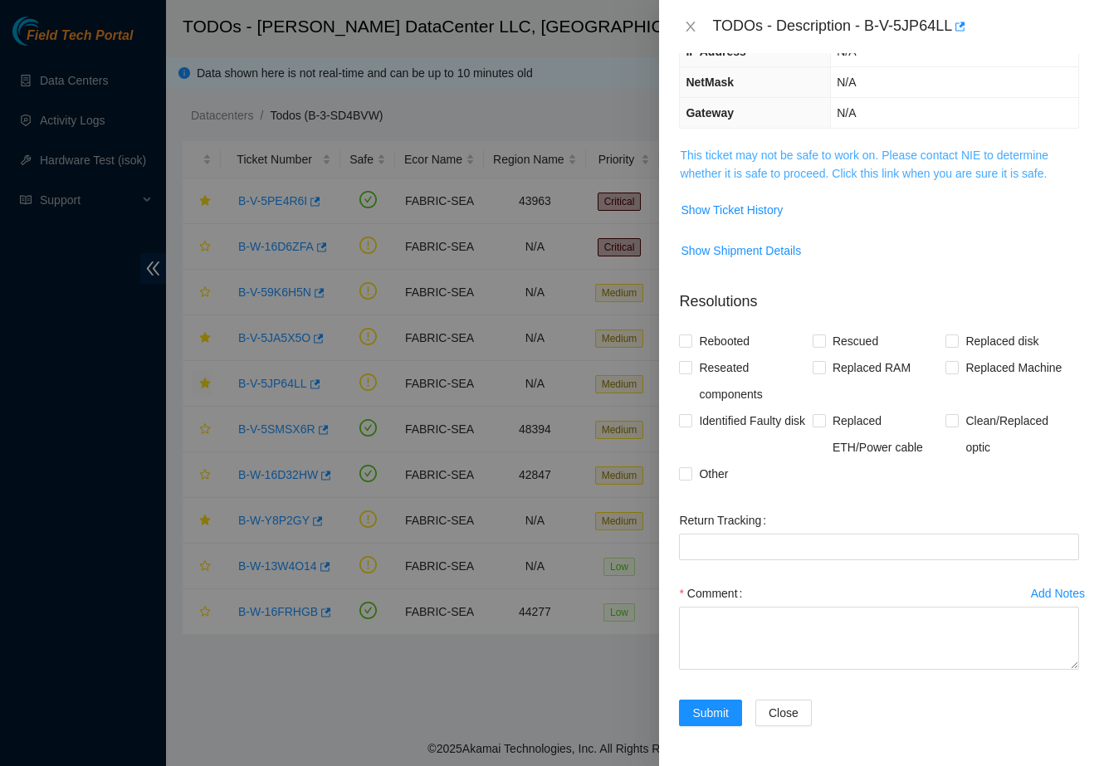
click at [802, 154] on link "This ticket may not be safe to work on. Please contact NIE to determine whether…" at bounding box center [864, 165] width 368 height 32
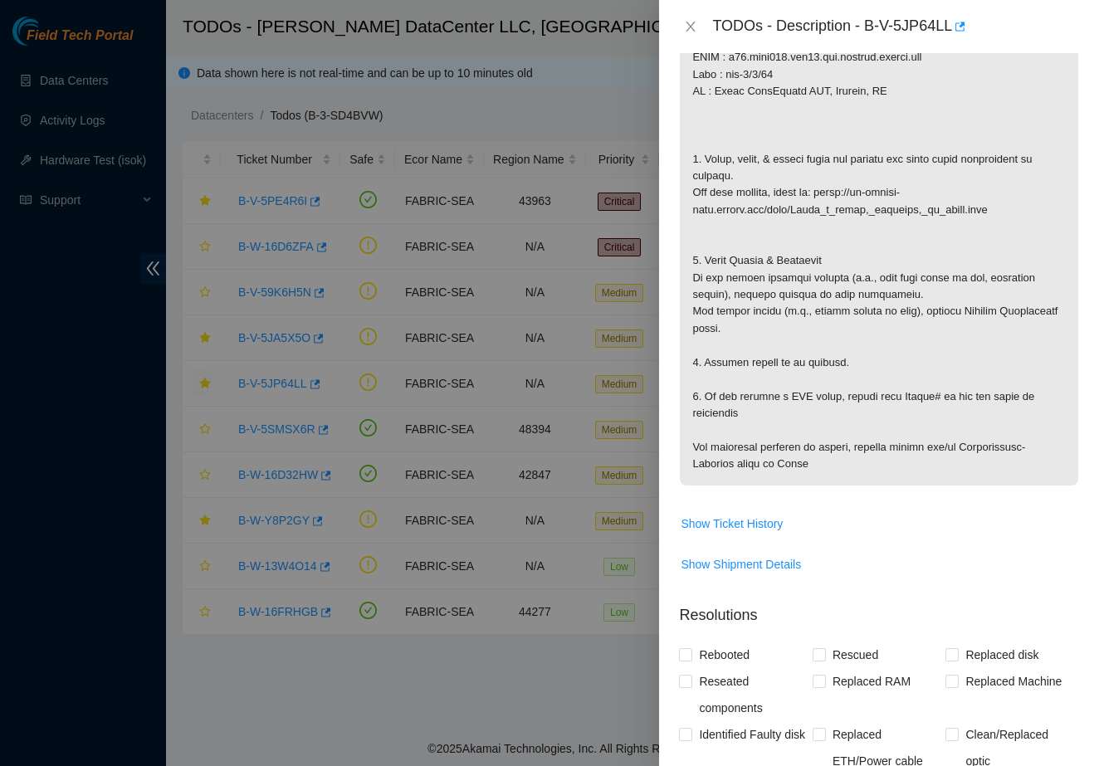
scroll to position [782, 0]
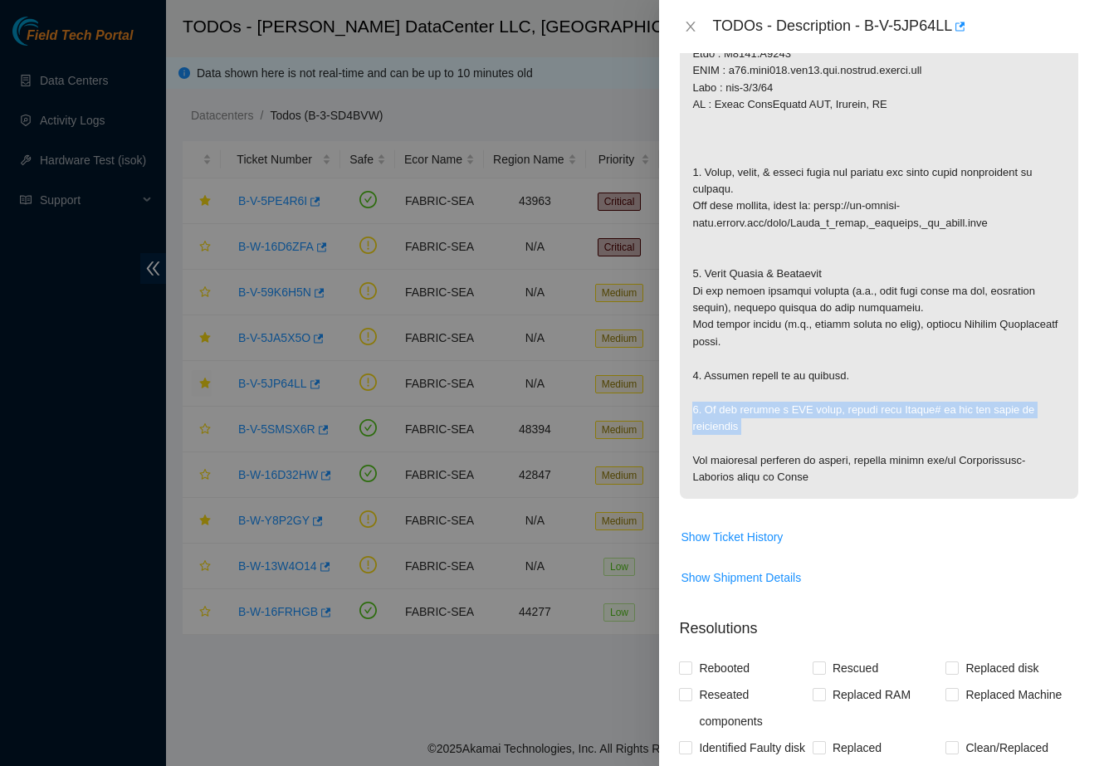
drag, startPoint x: 691, startPoint y: 409, endPoint x: 809, endPoint y: 458, distance: 127.6
click at [808, 458] on p at bounding box center [879, 12] width 398 height 974
click at [809, 458] on p at bounding box center [879, 12] width 398 height 974
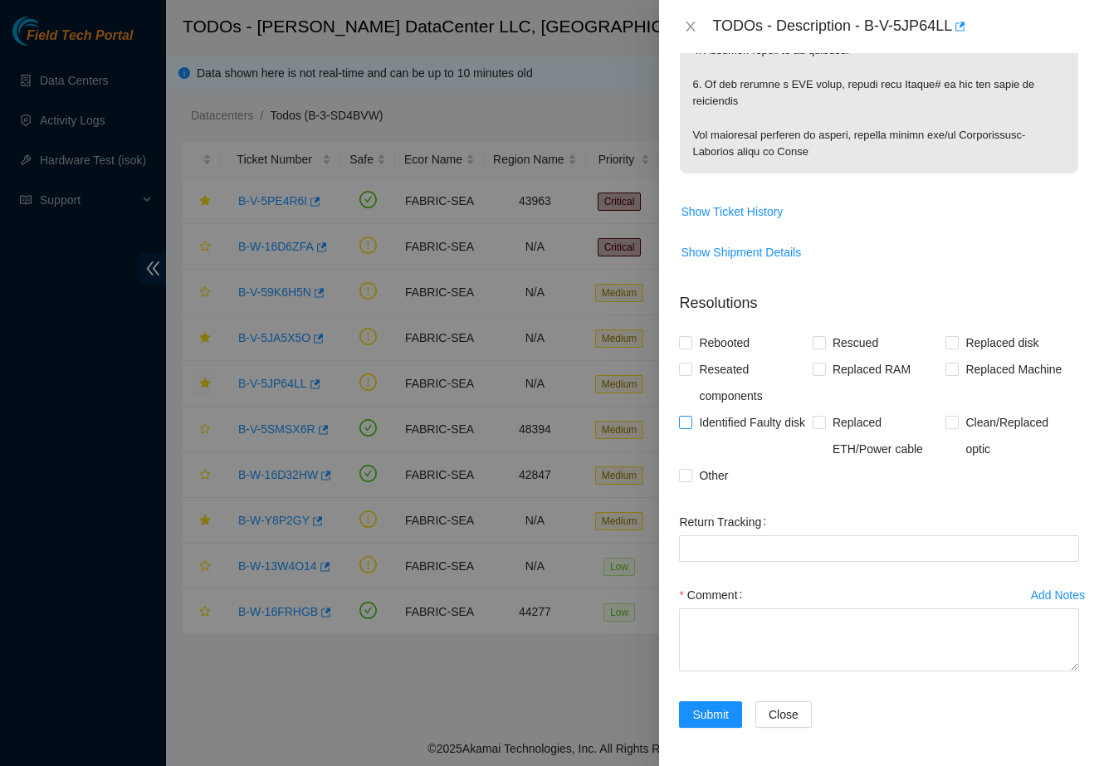
scroll to position [1105, 0]
click at [709, 475] on span "Other" at bounding box center [713, 477] width 42 height 27
click at [690, 475] on input "Other" at bounding box center [685, 476] width 12 height 12
checkbox input "true"
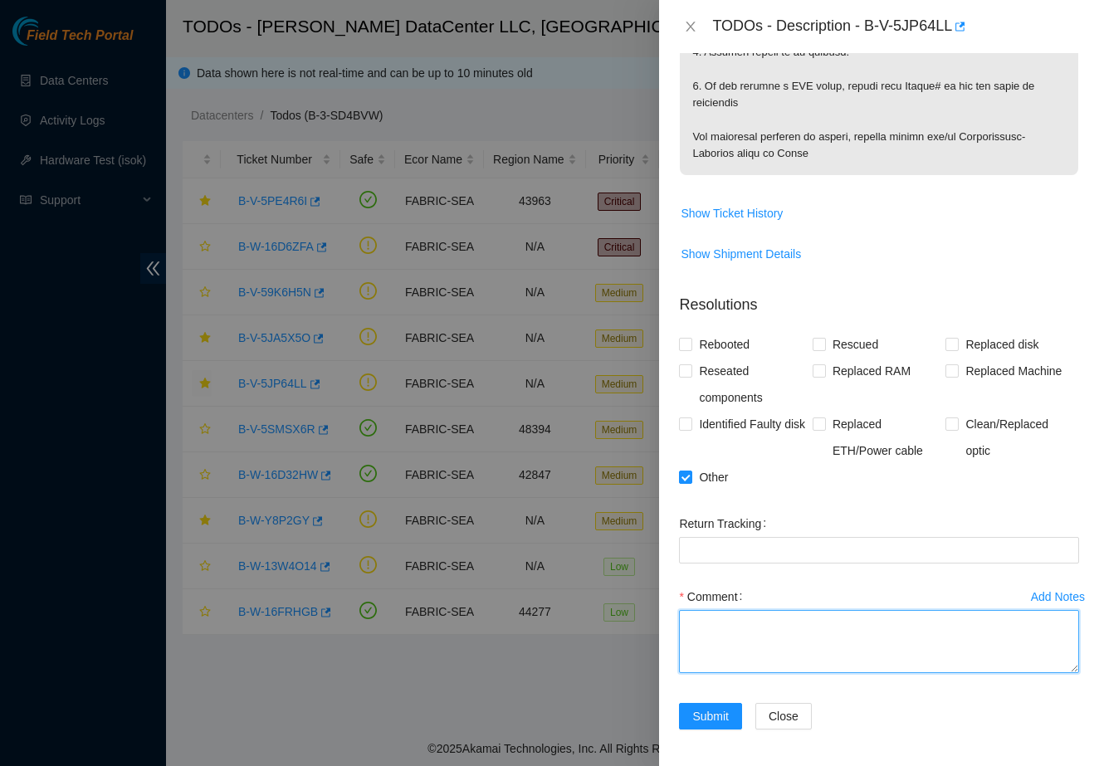
click at [718, 640] on textarea "Comment" at bounding box center [879, 641] width 400 height 63
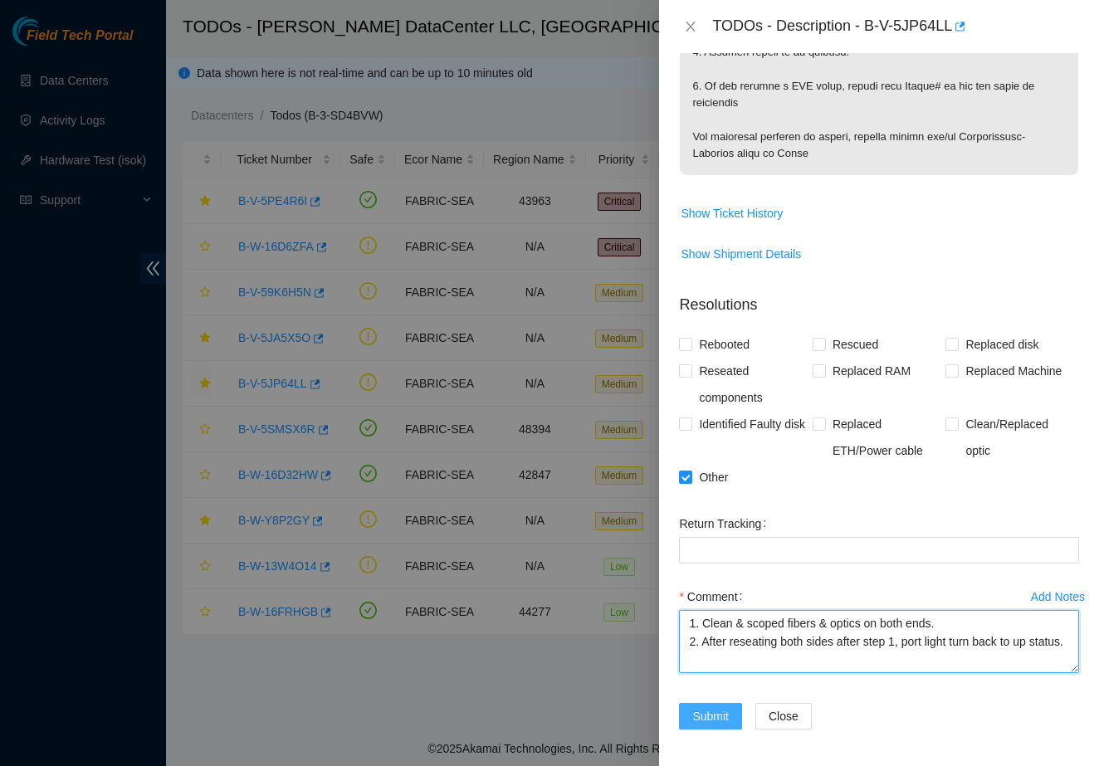
type textarea "1. Clean & scoped fibers & optics on both ends. 2. After reseating both sides a…"
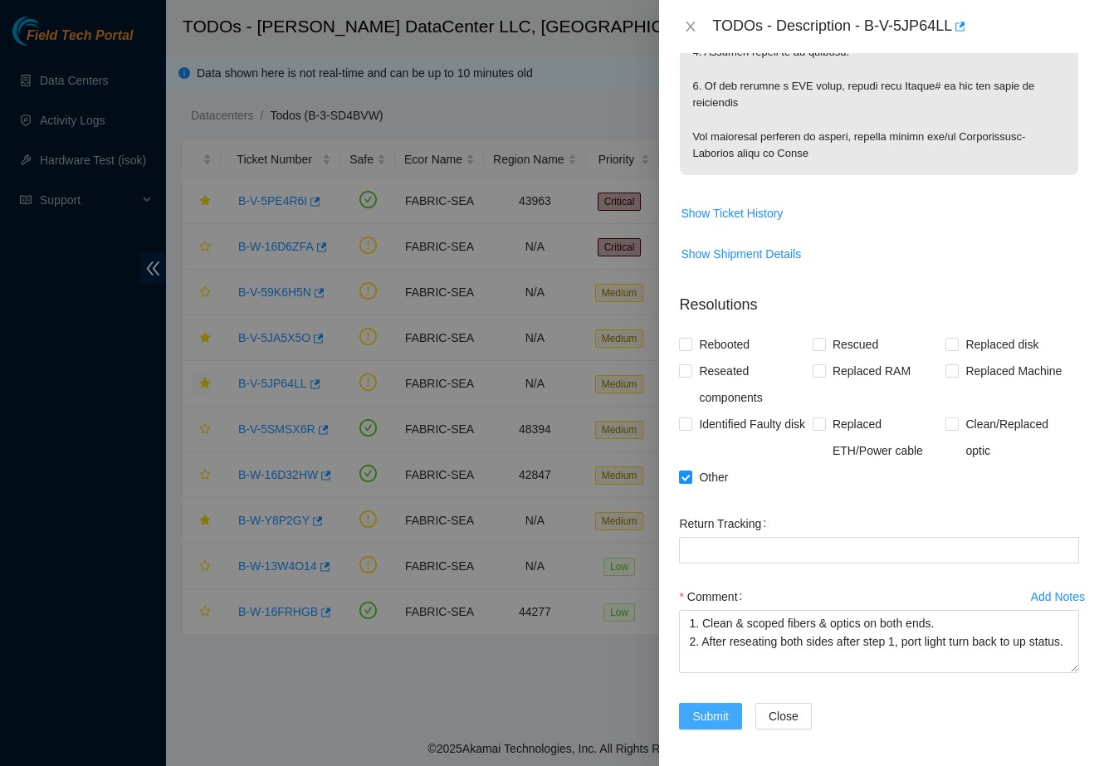
click at [708, 710] on span "Submit" at bounding box center [710, 716] width 37 height 18
